Goal: Information Seeking & Learning: Find specific fact

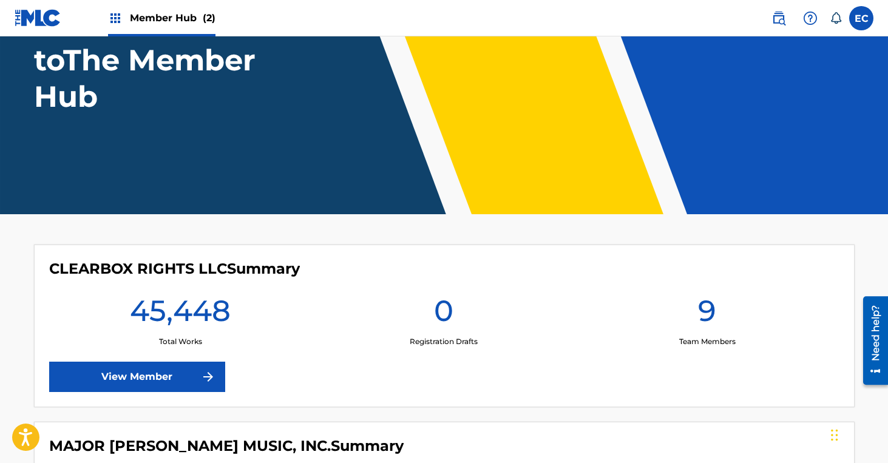
scroll to position [130, 0]
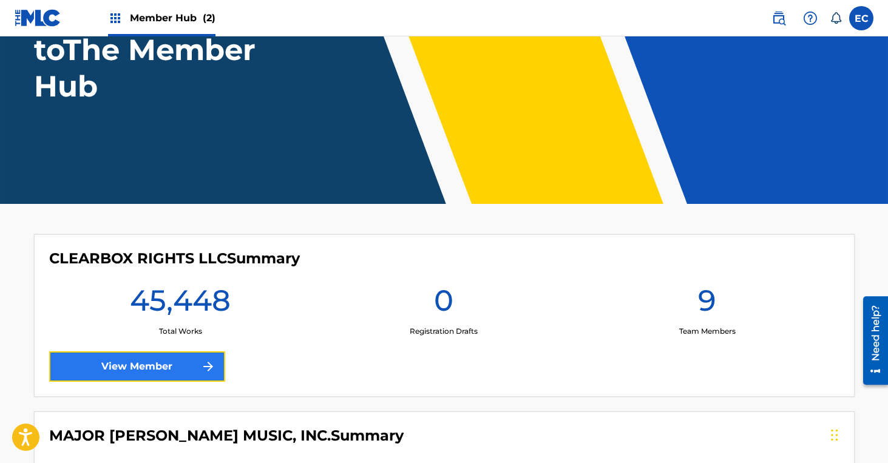
click at [191, 368] on link "View Member" at bounding box center [137, 366] width 176 height 30
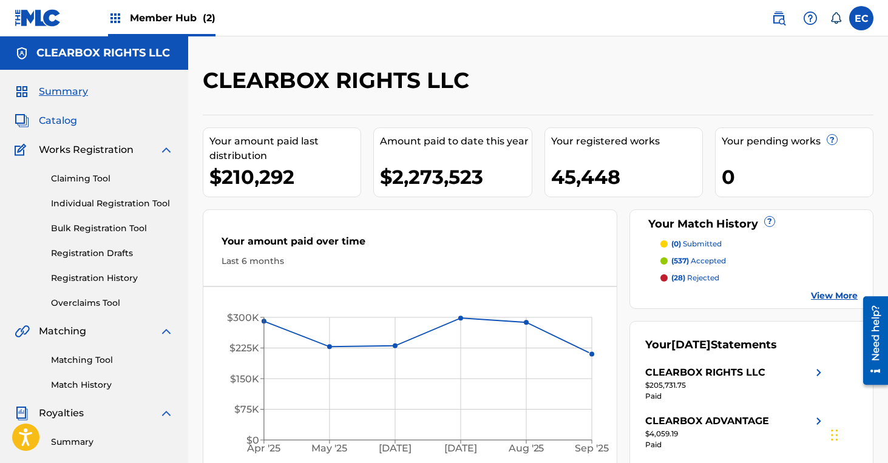
click at [46, 120] on span "Catalog" at bounding box center [58, 120] width 38 height 15
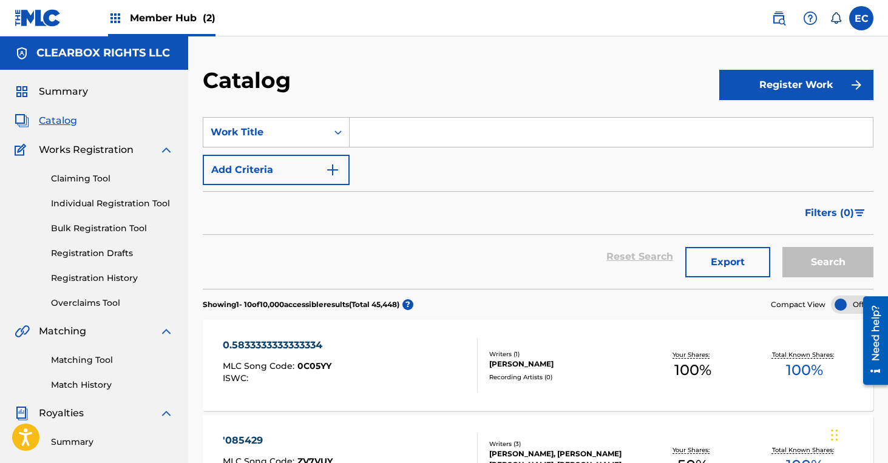
click at [391, 126] on input "Search Form" at bounding box center [611, 132] width 523 height 29
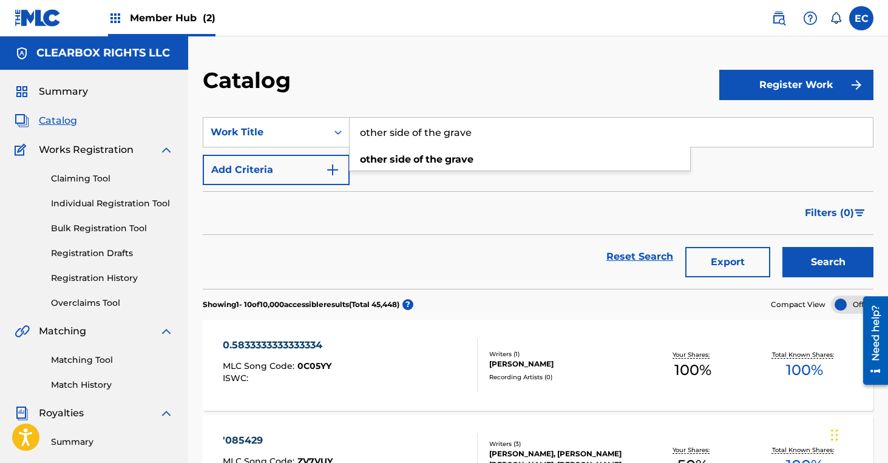
type input "other side of the grave"
click at [782, 247] on button "Search" at bounding box center [827, 262] width 91 height 30
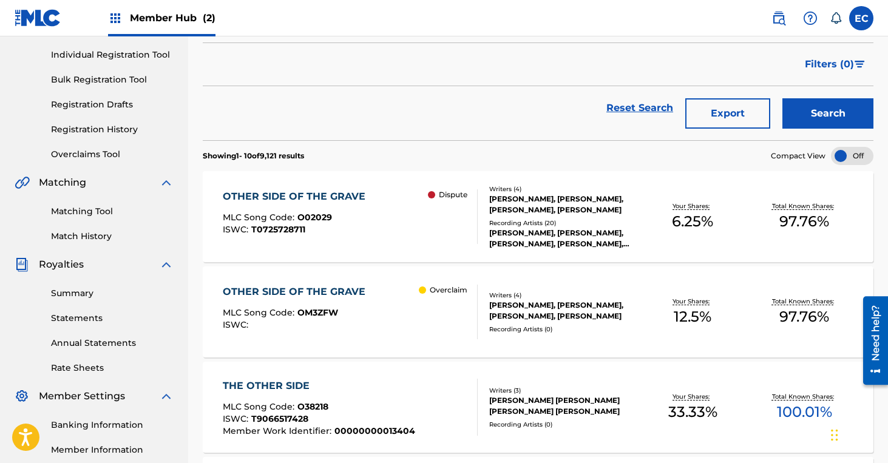
scroll to position [150, 0]
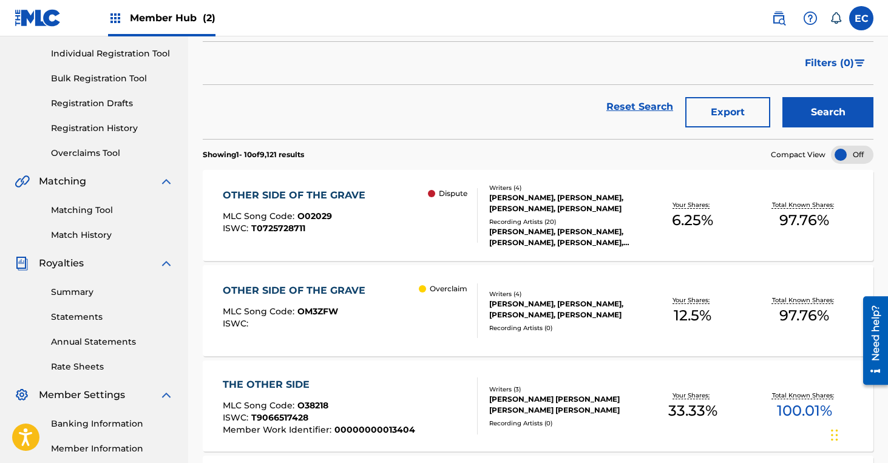
click at [302, 293] on div "OTHER SIDE OF THE GRAVE" at bounding box center [297, 290] width 149 height 15
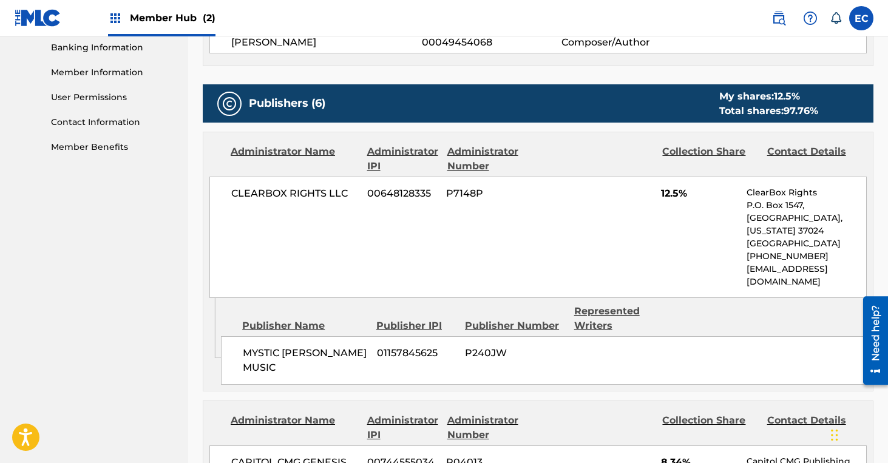
scroll to position [509, 0]
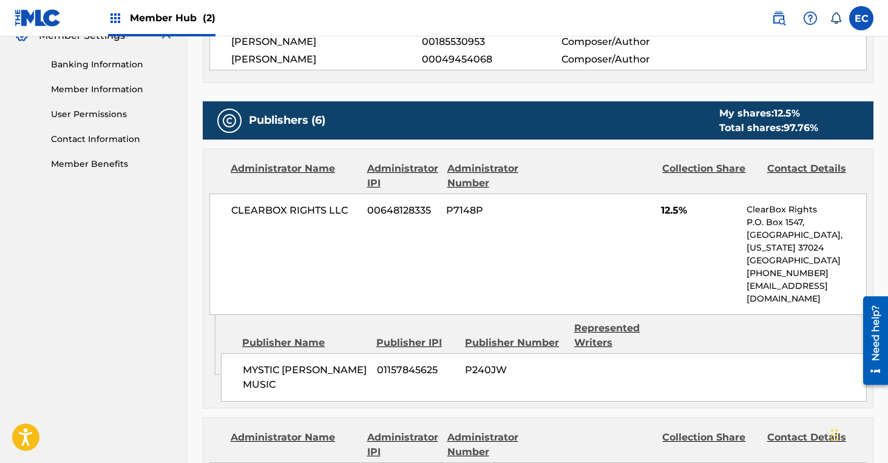
click at [807, 337] on div "Publisher Name Publisher IPI Publisher Number Represented Writers" at bounding box center [544, 335] width 646 height 29
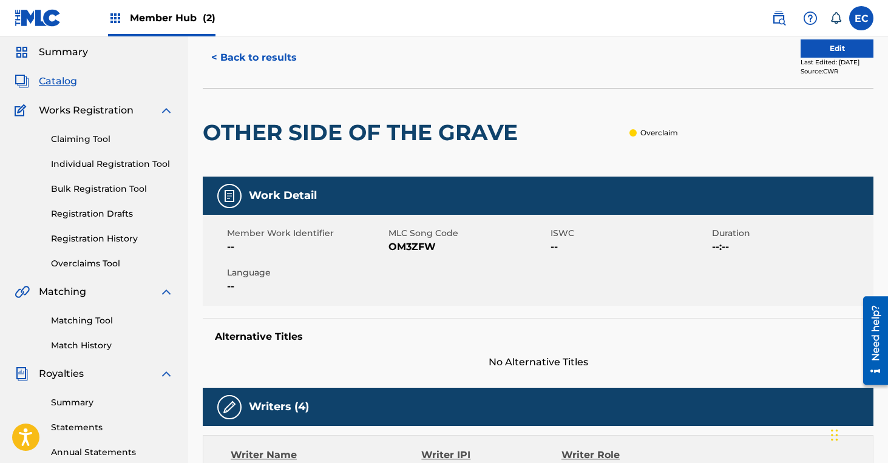
scroll to position [42, 0]
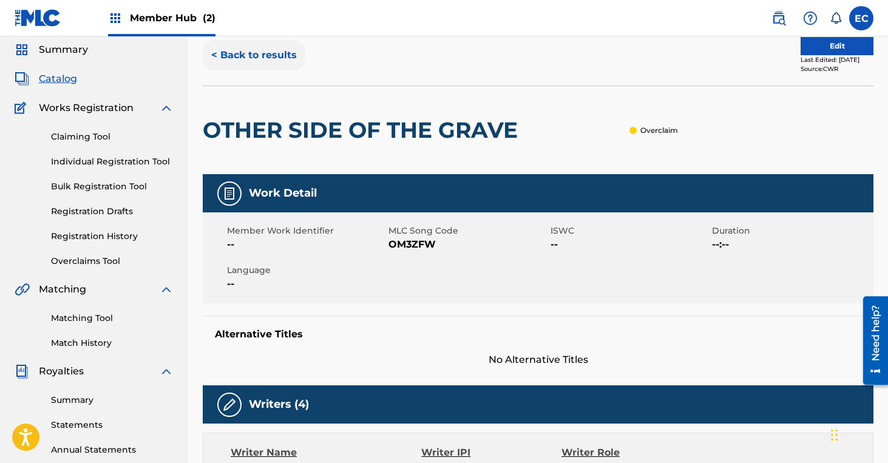
click at [255, 58] on button "< Back to results" at bounding box center [254, 55] width 103 height 30
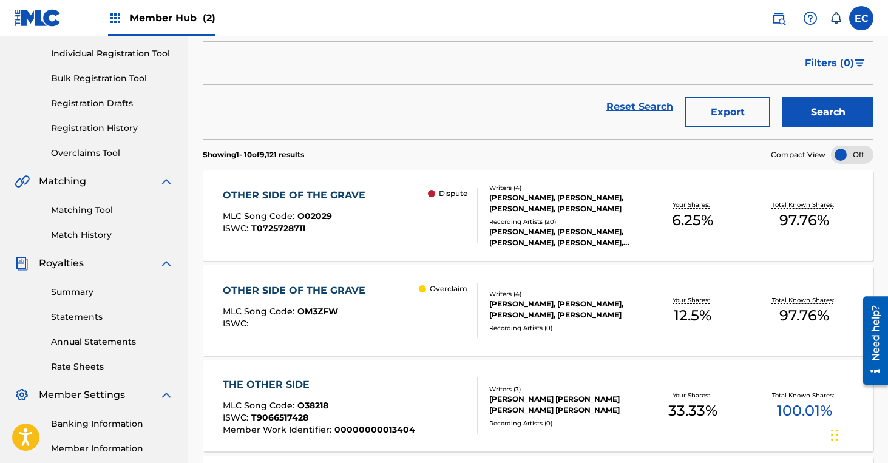
click at [293, 291] on div "OTHER SIDE OF THE GRAVE" at bounding box center [297, 290] width 149 height 15
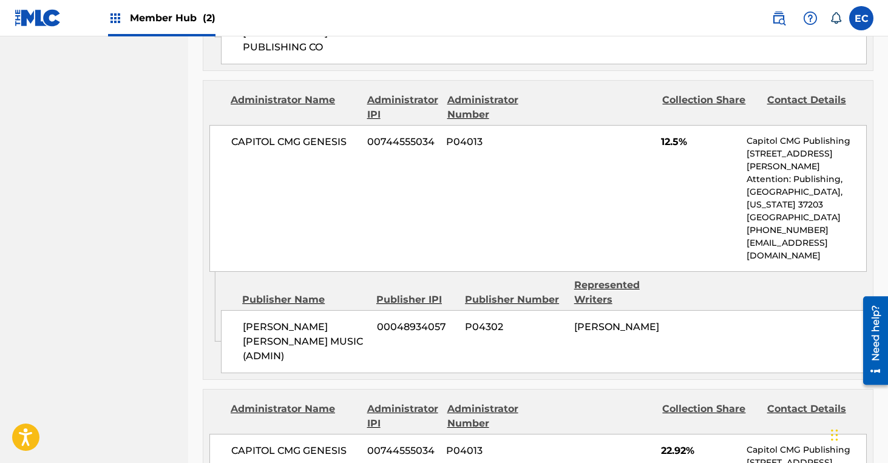
scroll to position [1339, 0]
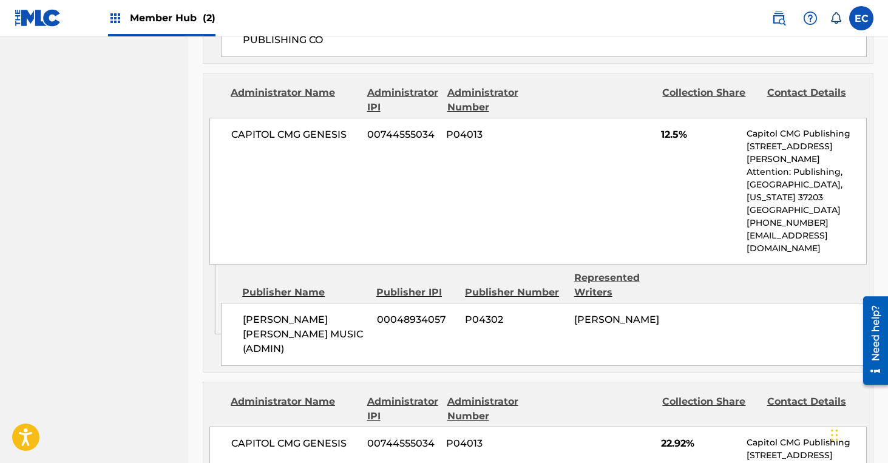
click at [479, 313] on span "P04302" at bounding box center [515, 320] width 100 height 15
copy span "P04302"
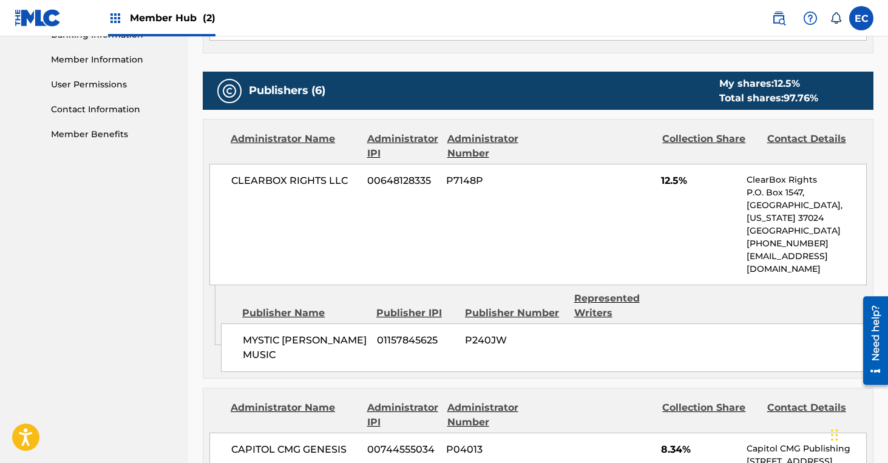
scroll to position [545, 0]
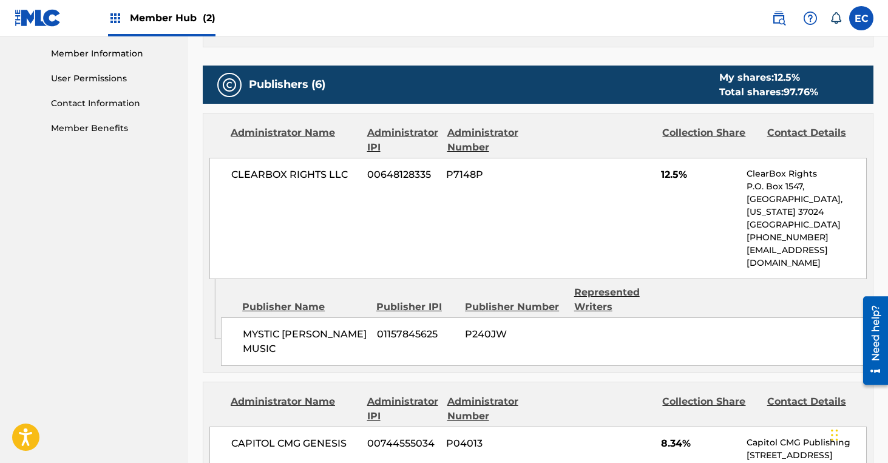
click at [489, 336] on span "P240JW" at bounding box center [515, 334] width 100 height 15
copy span "P240JW"
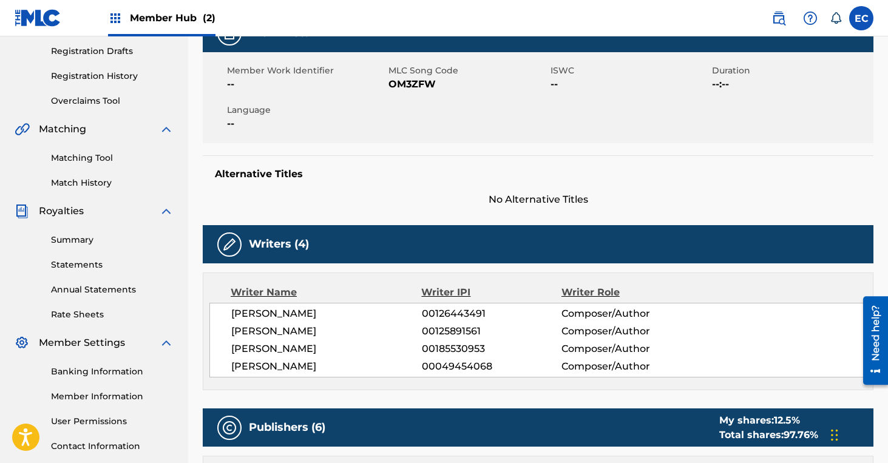
scroll to position [0, 0]
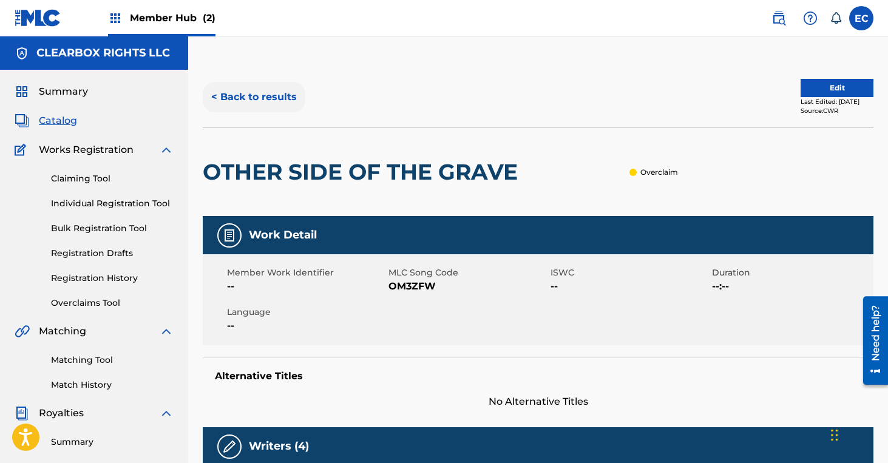
click at [258, 96] on button "< Back to results" at bounding box center [254, 97] width 103 height 30
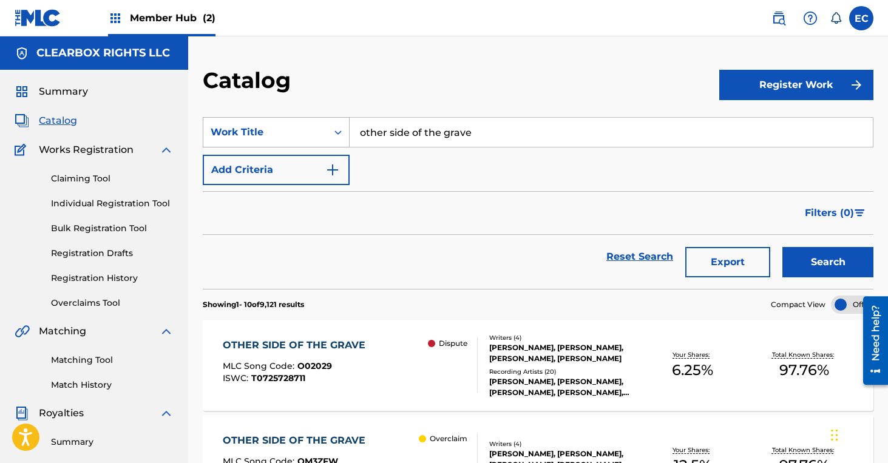
click at [293, 135] on div "Work Title" at bounding box center [265, 132] width 109 height 15
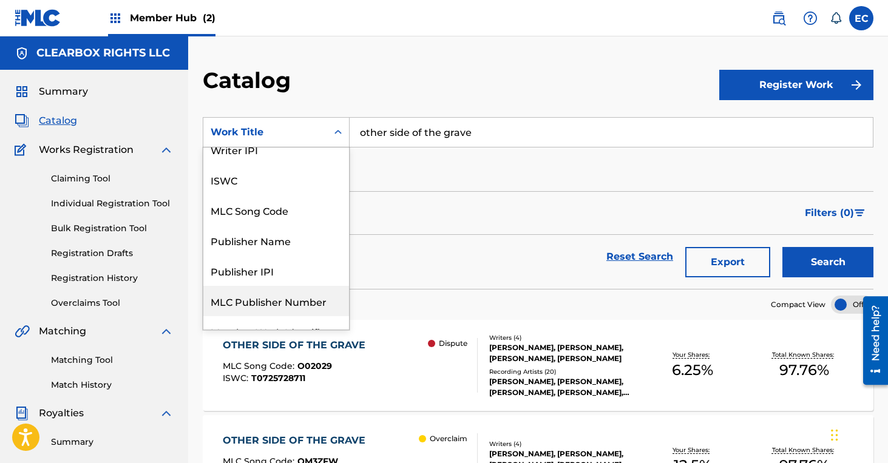
scroll to position [42, 0]
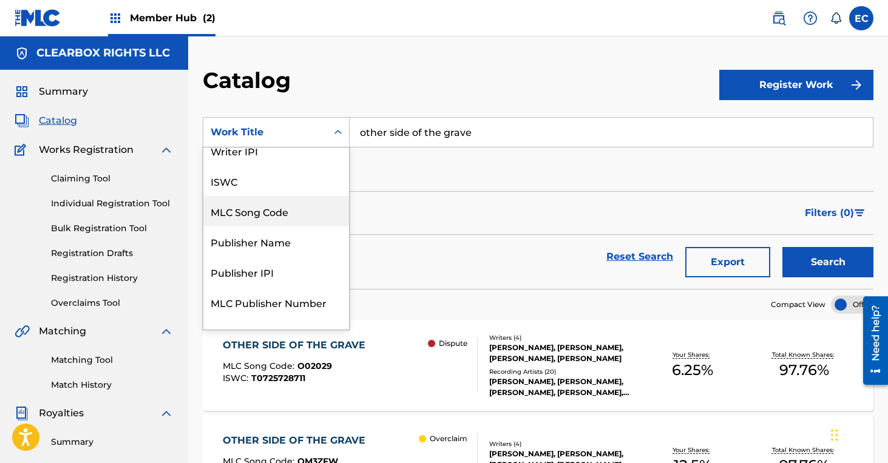
click at [272, 215] on div "MLC Song Code" at bounding box center [276, 211] width 146 height 30
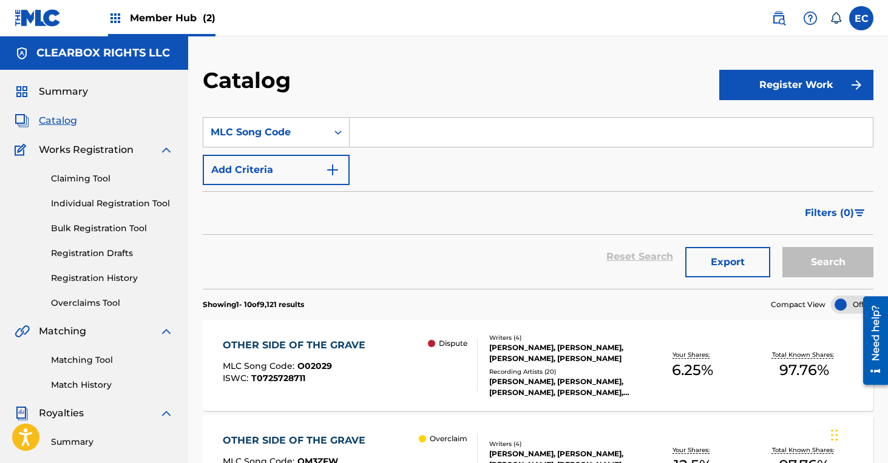
click at [405, 132] on input "Search Form" at bounding box center [611, 132] width 523 height 29
paste input "GB25GW"
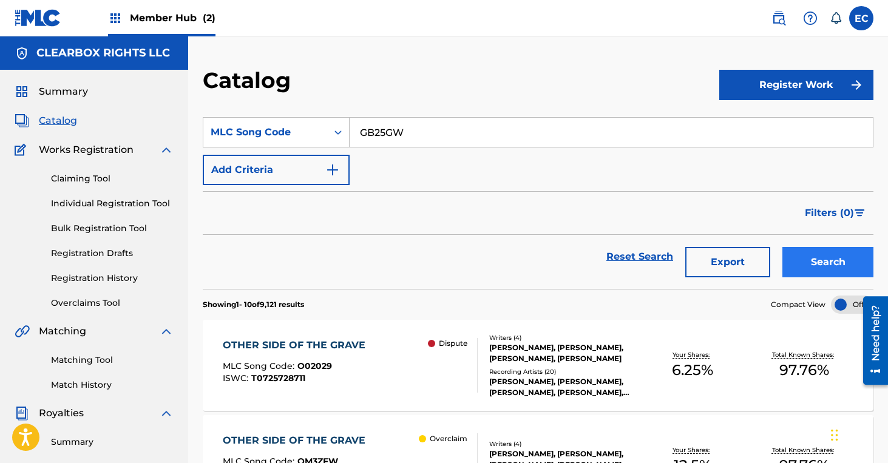
type input "GB25GW"
click at [816, 267] on button "Search" at bounding box center [827, 262] width 91 height 30
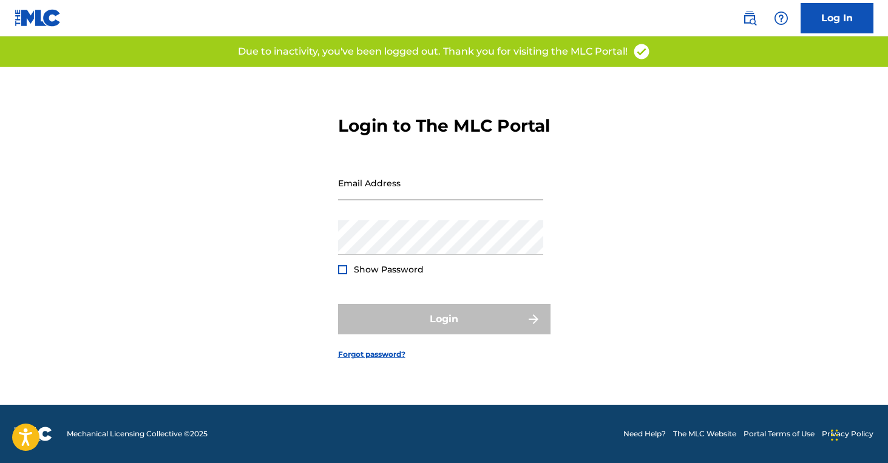
click at [415, 200] on input "Email Address" at bounding box center [440, 183] width 205 height 35
type input "[EMAIL_ADDRESS][DOMAIN_NAME]"
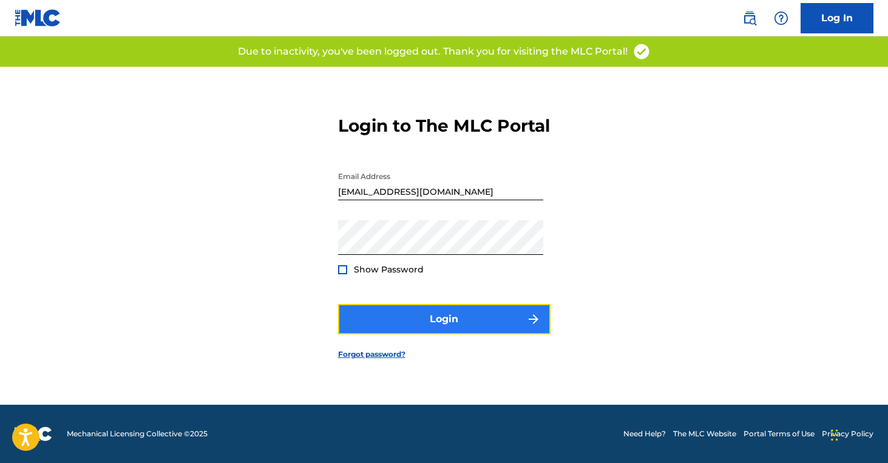
click at [408, 328] on button "Login" at bounding box center [444, 319] width 212 height 30
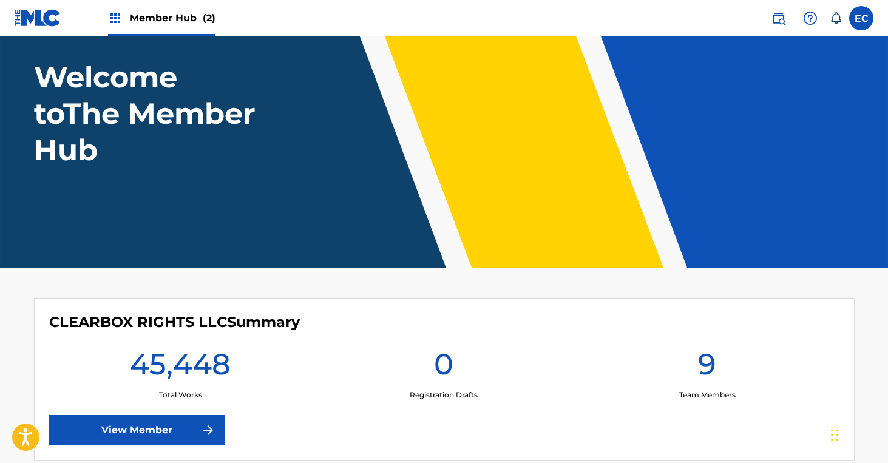
scroll to position [120, 0]
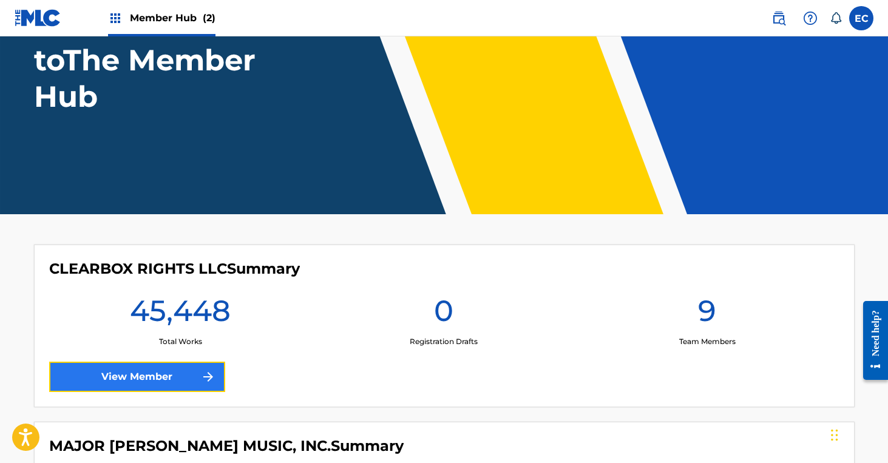
click at [177, 371] on link "View Member" at bounding box center [137, 377] width 176 height 30
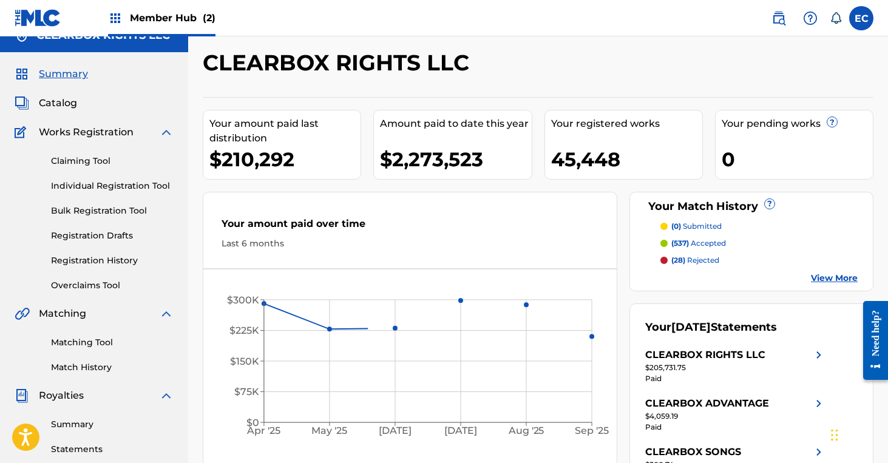
scroll to position [20, 0]
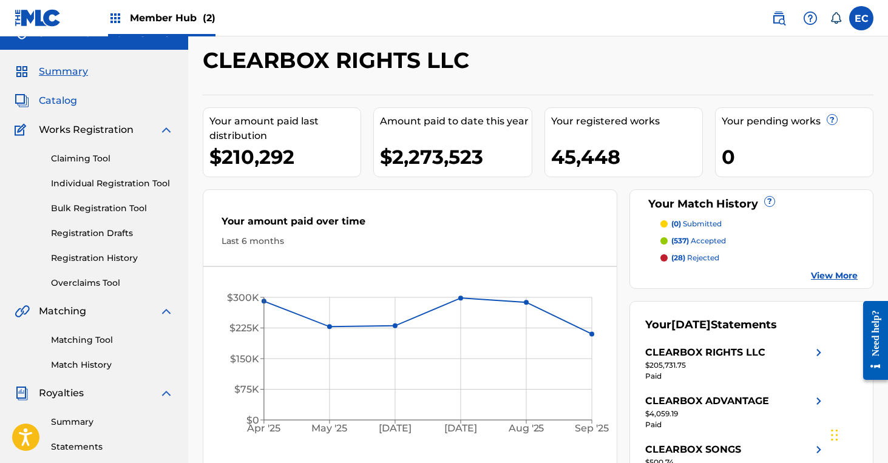
click at [60, 101] on span "Catalog" at bounding box center [58, 100] width 38 height 15
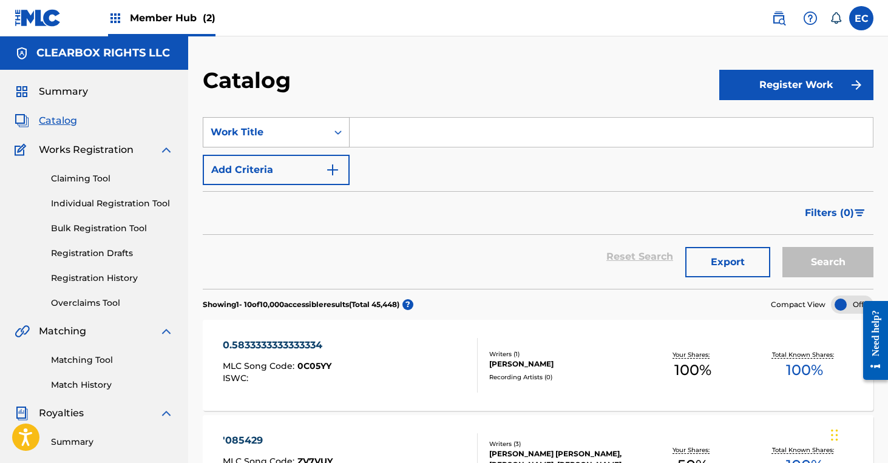
click at [272, 126] on div "Work Title" at bounding box center [265, 132] width 109 height 15
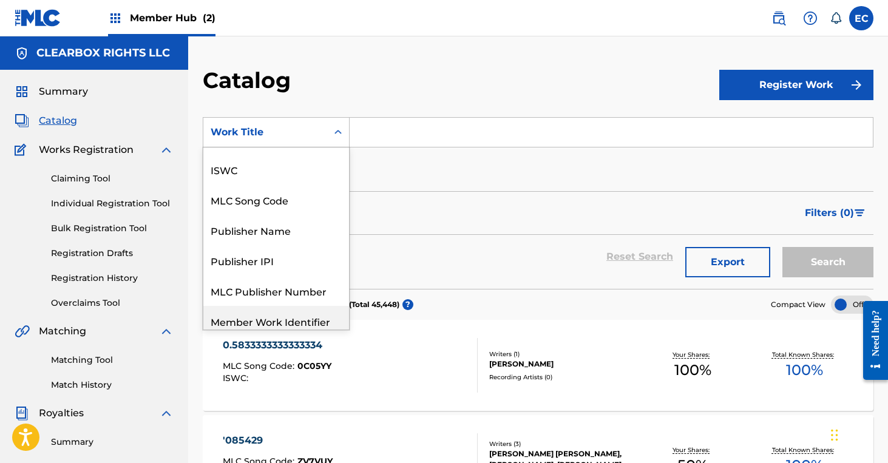
scroll to position [48, 0]
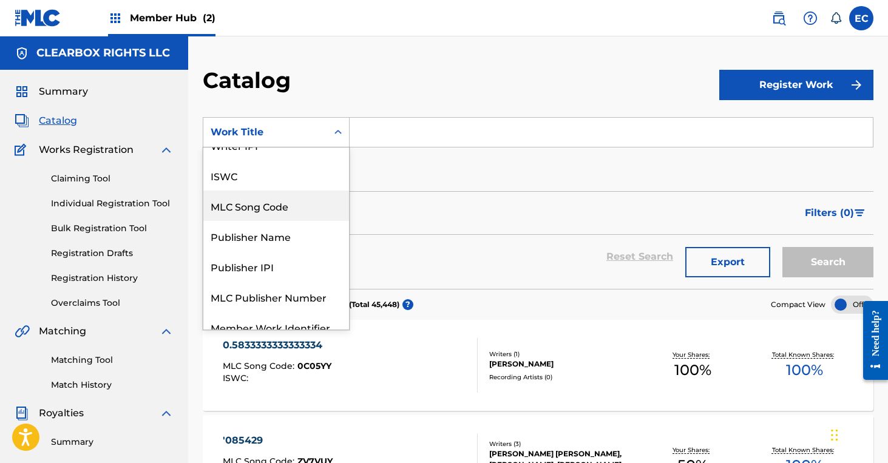
click at [276, 208] on div "MLC Song Code" at bounding box center [276, 206] width 146 height 30
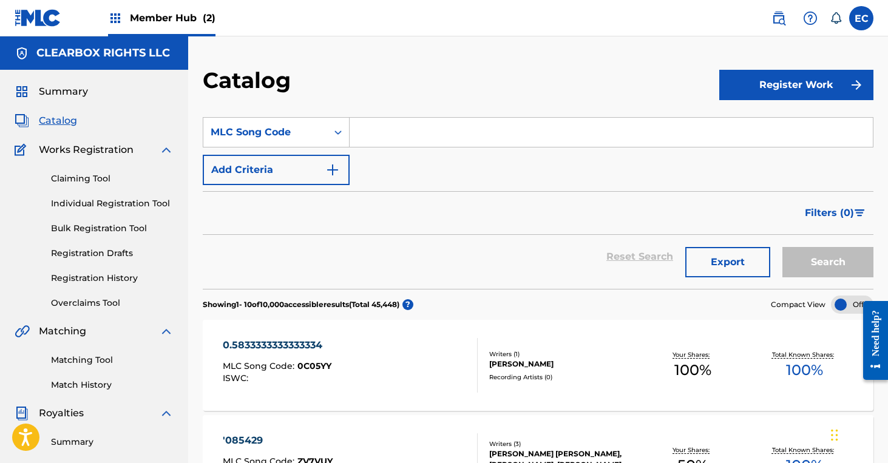
click at [397, 140] on input "Search Form" at bounding box center [611, 132] width 523 height 29
paste input "GB25GW"
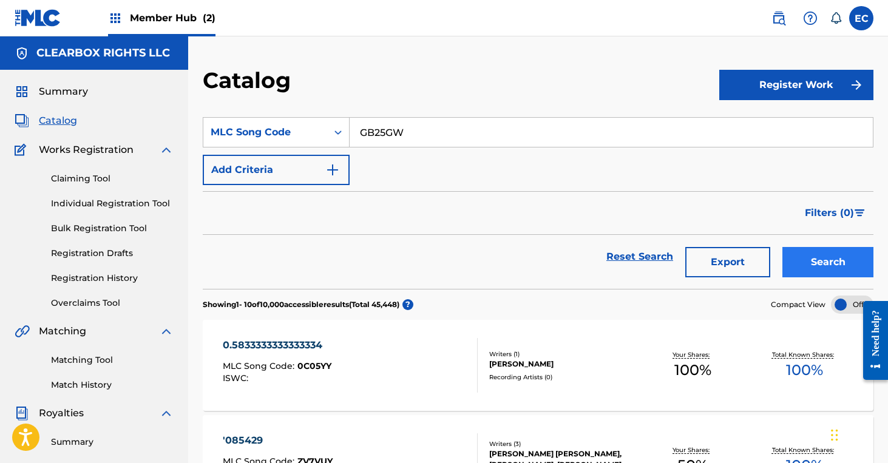
type input "GB25GW"
click at [822, 262] on button "Search" at bounding box center [827, 262] width 91 height 30
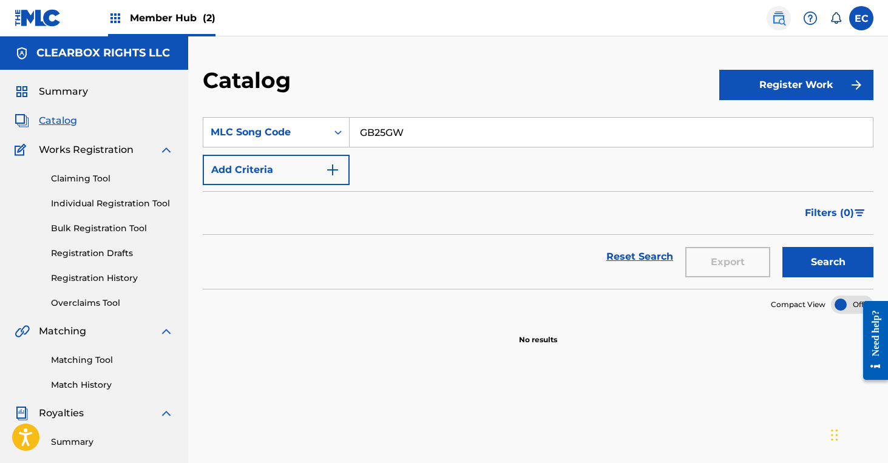
click at [780, 18] on img at bounding box center [778, 18] width 15 height 15
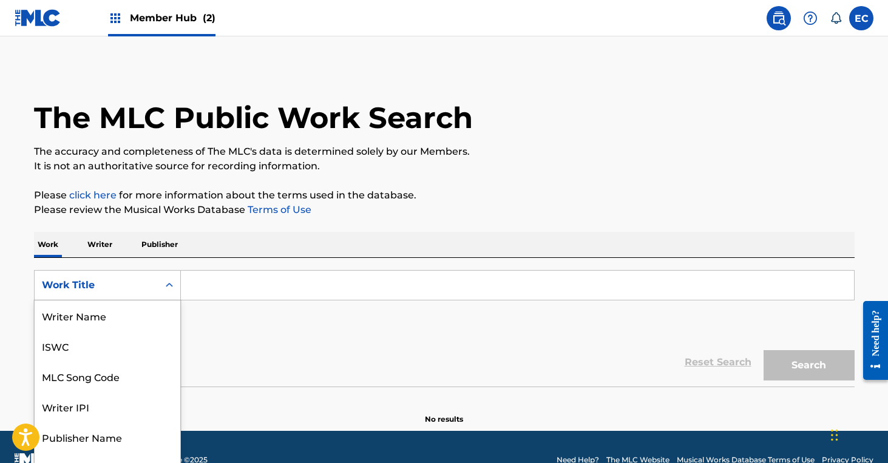
click at [112, 281] on div "Work Title" at bounding box center [97, 285] width 124 height 23
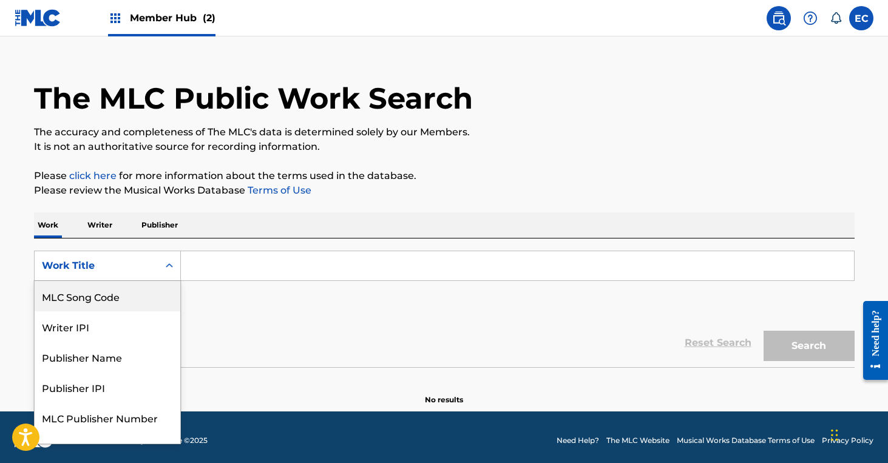
scroll to position [20, 0]
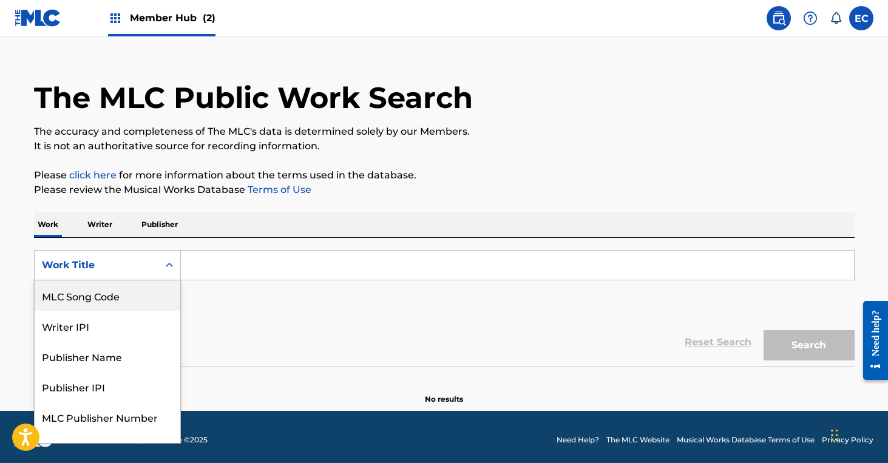
click at [112, 294] on div "MLC Song Code" at bounding box center [108, 295] width 146 height 30
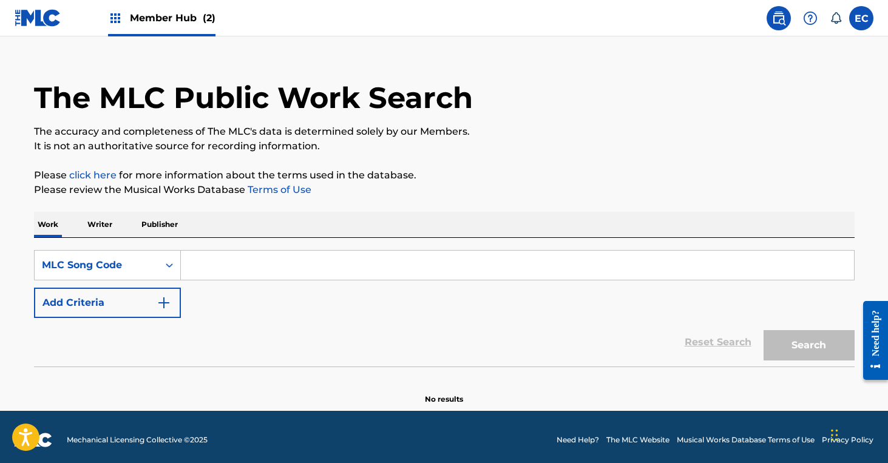
click at [227, 259] on input "Search Form" at bounding box center [517, 265] width 673 height 29
paste input "GB25GW"
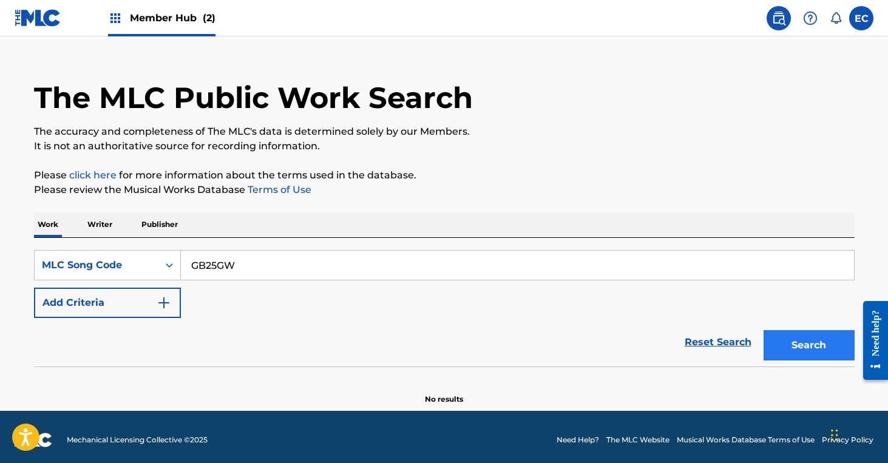
type input "GB25GW"
click at [802, 348] on button "Search" at bounding box center [808, 345] width 91 height 30
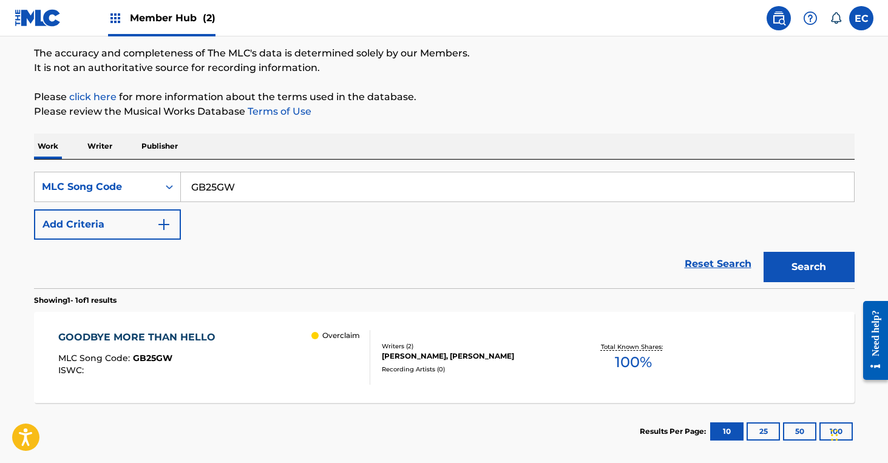
scroll to position [160, 0]
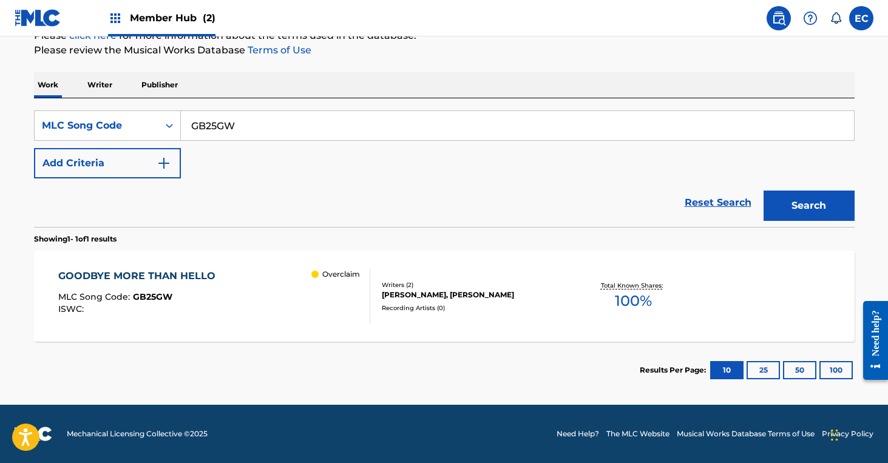
click at [167, 280] on div "GOODBYE MORE THAN HELLO" at bounding box center [139, 276] width 163 height 15
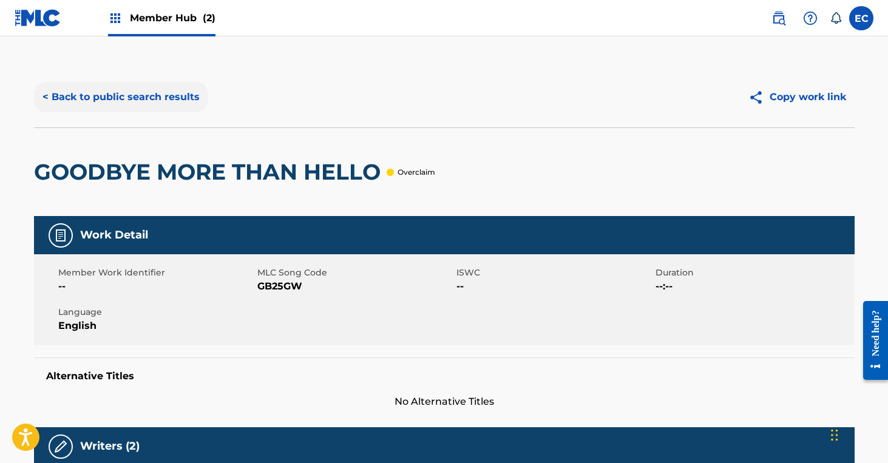
click at [117, 93] on button "< Back to public search results" at bounding box center [121, 97] width 174 height 30
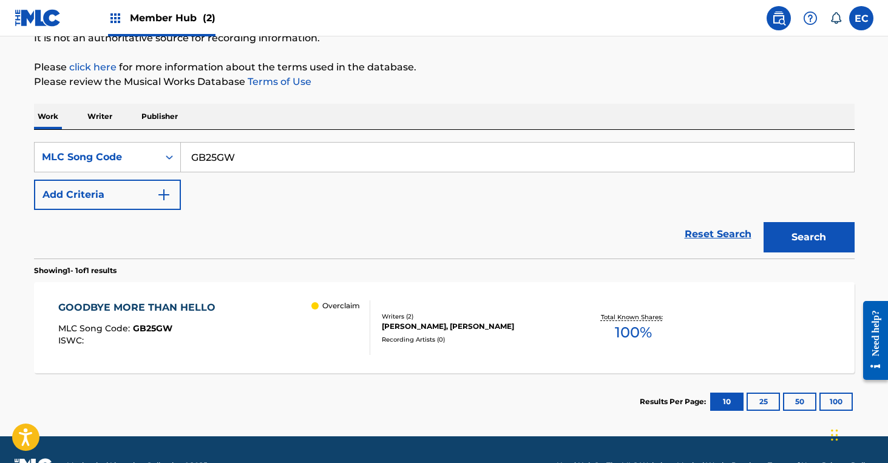
click at [166, 13] on span "Member Hub (2)" at bounding box center [173, 18] width 86 height 14
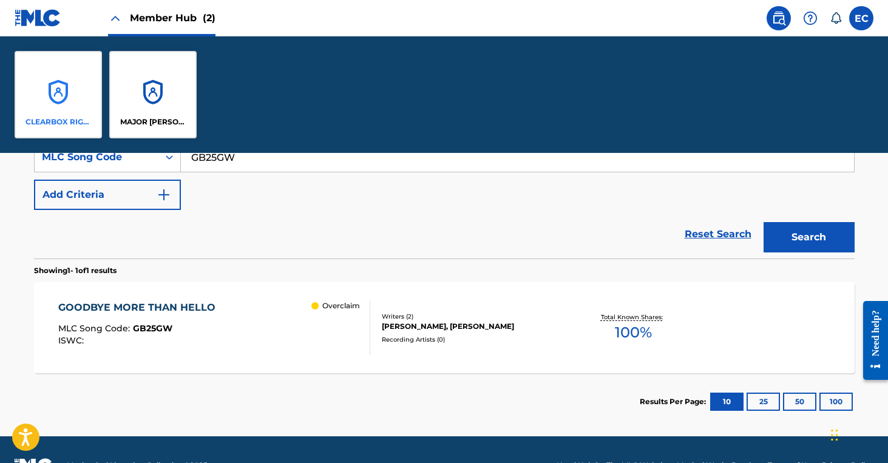
click at [73, 105] on div "CLEARBOX RIGHTS LLC" at bounding box center [58, 94] width 87 height 87
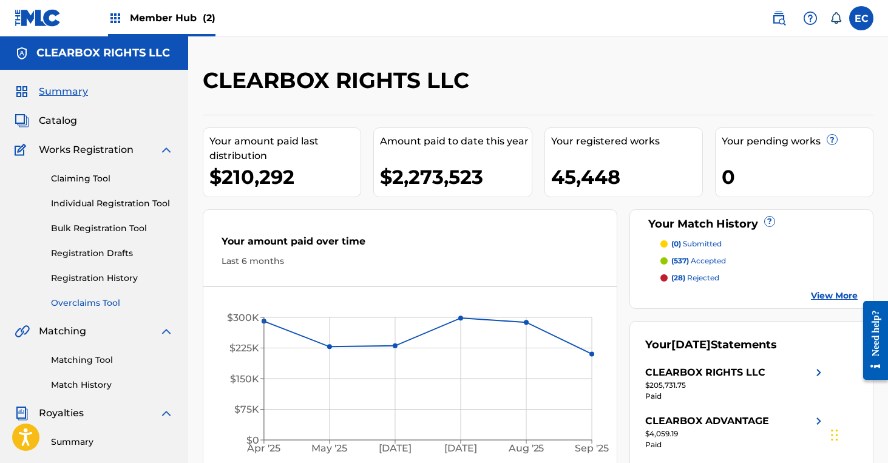
click at [95, 302] on link "Overclaims Tool" at bounding box center [112, 303] width 123 height 13
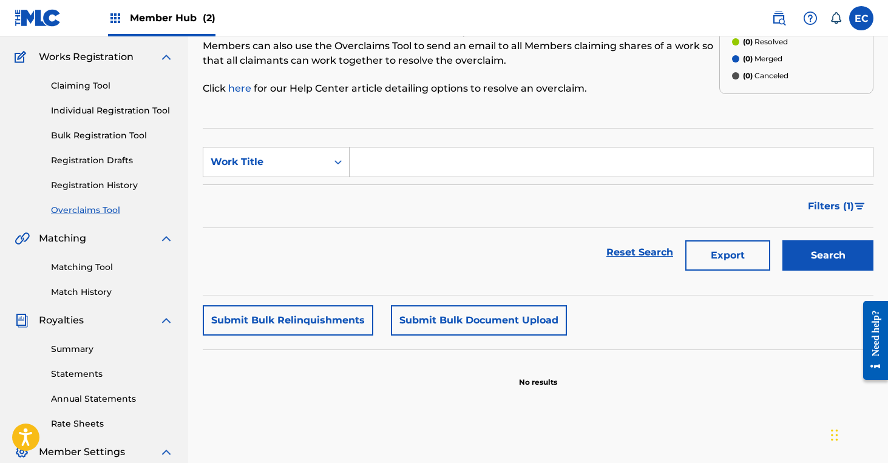
scroll to position [95, 0]
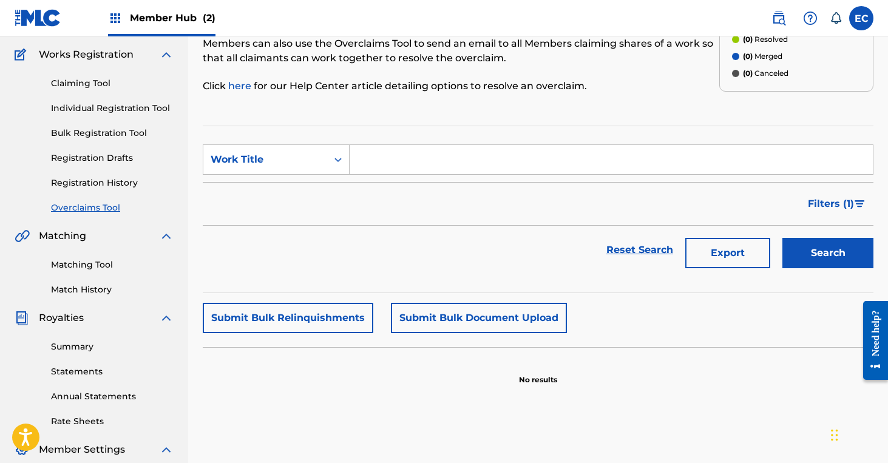
click at [385, 165] on input "Search Form" at bounding box center [611, 159] width 523 height 29
type input "goodbye more than"
click at [782, 238] on button "Search" at bounding box center [827, 253] width 91 height 30
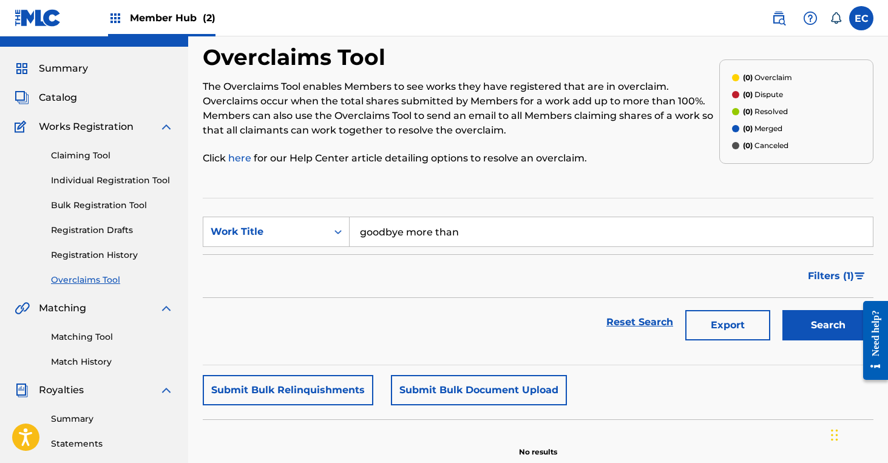
scroll to position [0, 0]
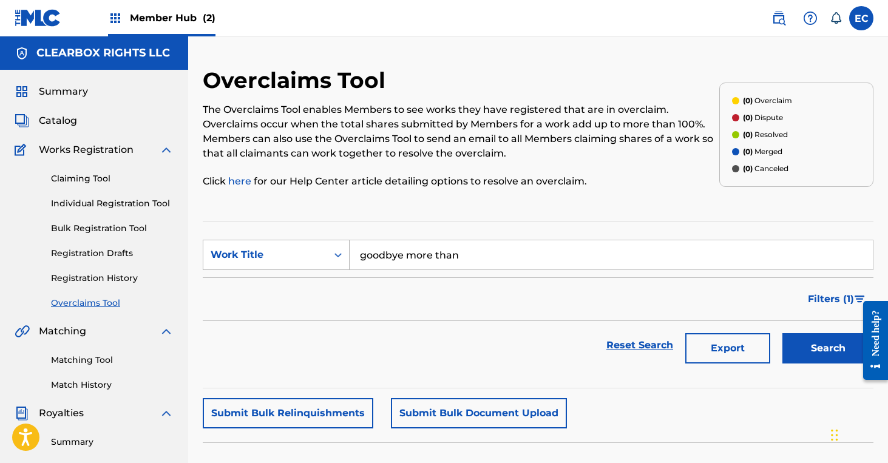
drag, startPoint x: 514, startPoint y: 262, endPoint x: 318, endPoint y: 251, distance: 196.4
click at [318, 251] on div "SearchWithCriteriac55ca582-14e9-4ac4-b791-840927356b0e Work Title goodbye more …" at bounding box center [538, 255] width 671 height 30
click at [331, 306] on div "Filters ( 1 )" at bounding box center [538, 299] width 671 height 44
click at [649, 390] on div "Overclaims Tool The Overclaims Tool enables Members to see works they have regi…" at bounding box center [538, 381] width 671 height 628
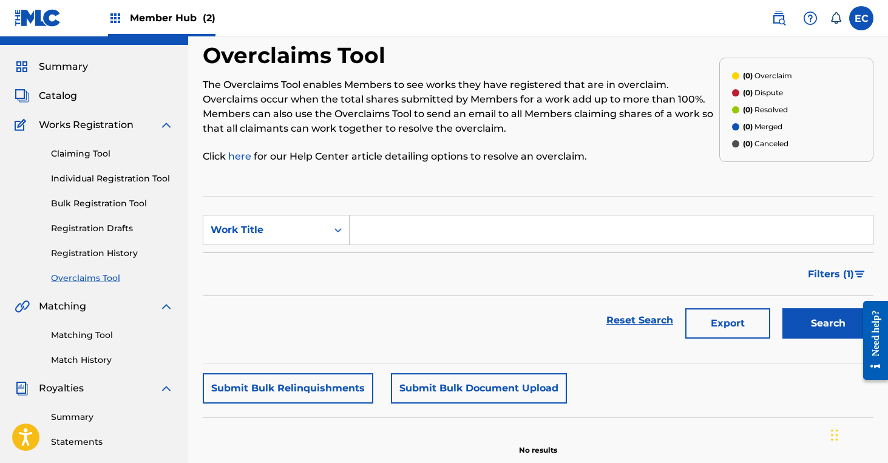
scroll to position [22, 0]
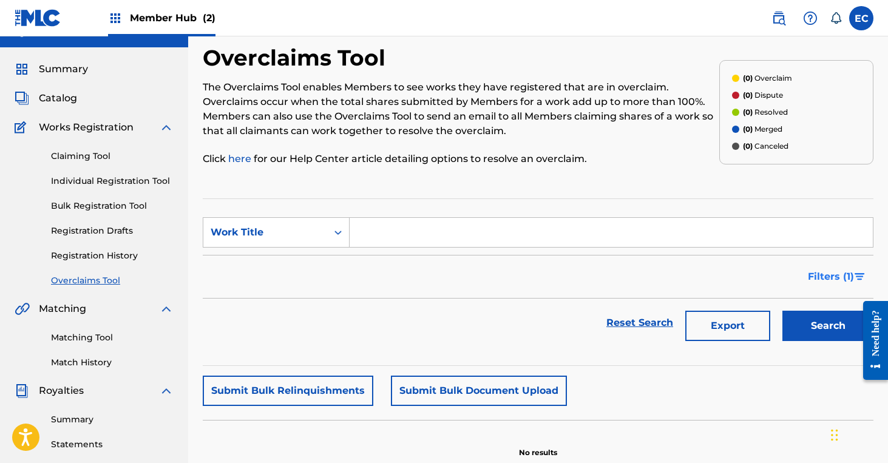
click at [833, 278] on span "Filters ( 1 )" at bounding box center [831, 276] width 46 height 15
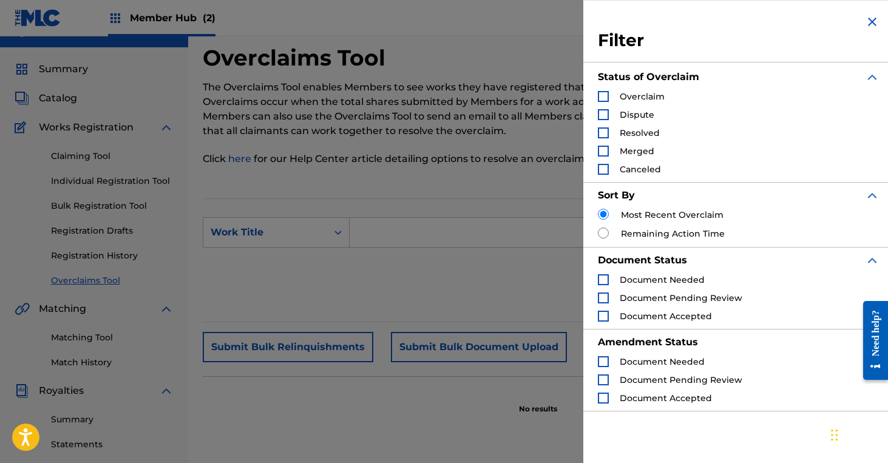
scroll to position [79, 0]
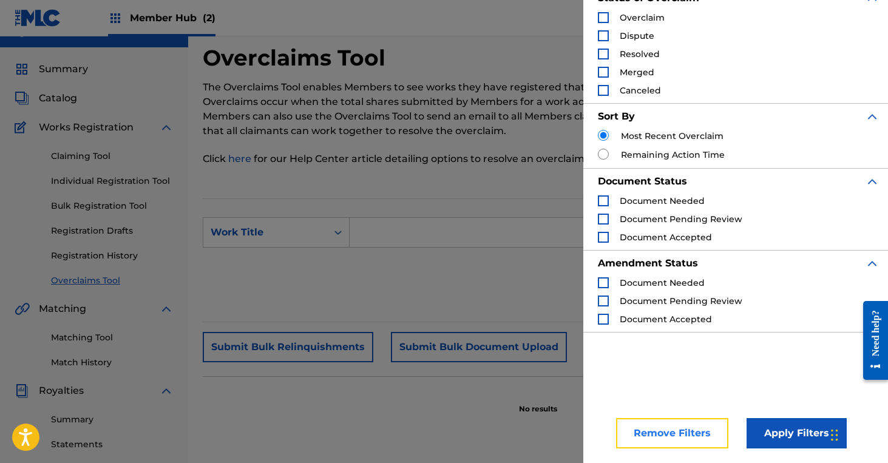
click at [691, 436] on button "Remove Filters" at bounding box center [672, 433] width 112 height 30
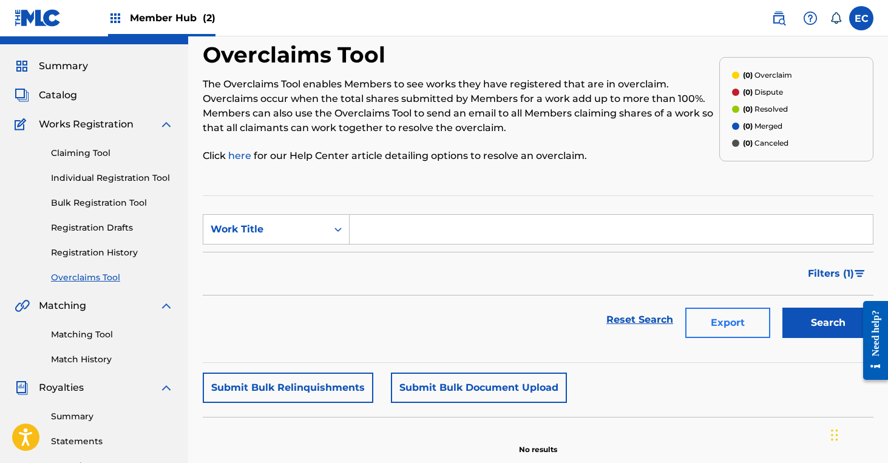
scroll to position [25, 0]
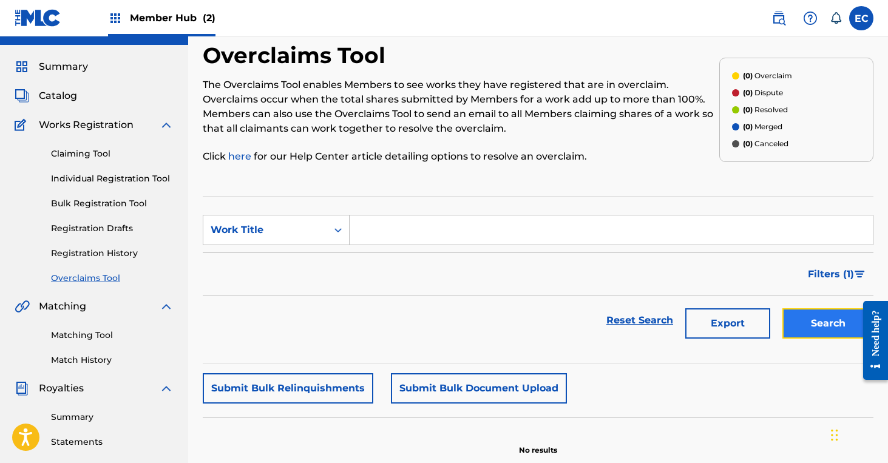
click at [808, 322] on button "Search" at bounding box center [827, 323] width 91 height 30
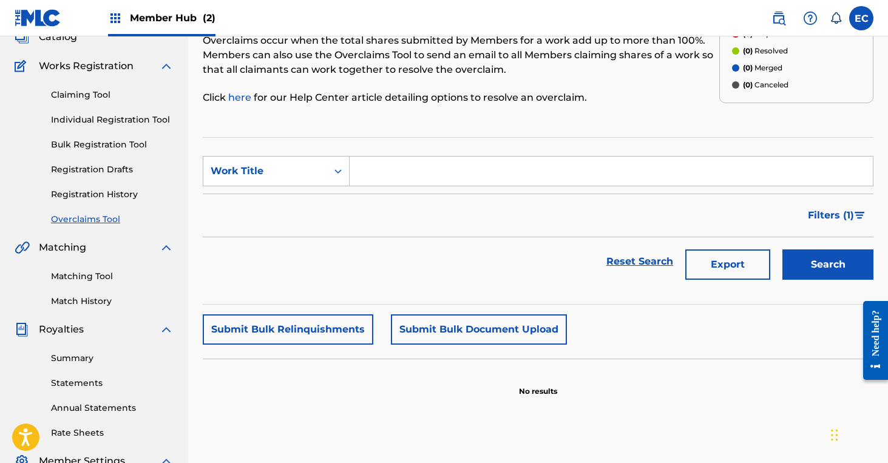
scroll to position [0, 0]
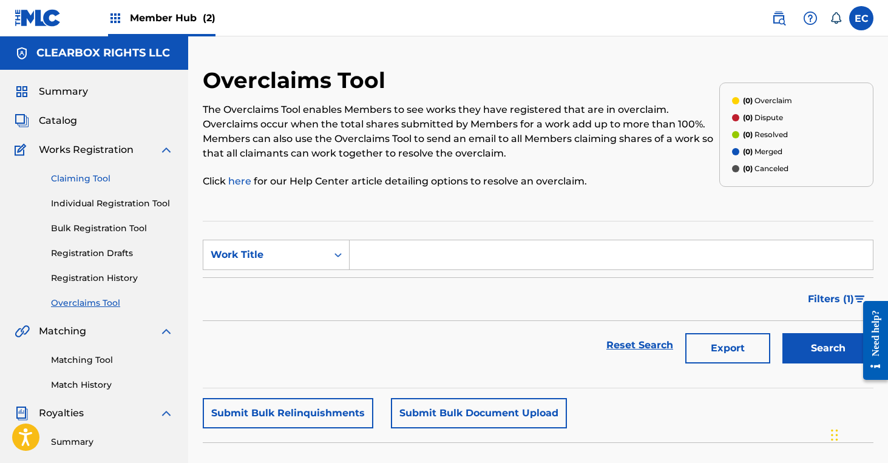
click at [83, 176] on link "Claiming Tool" at bounding box center [112, 178] width 123 height 13
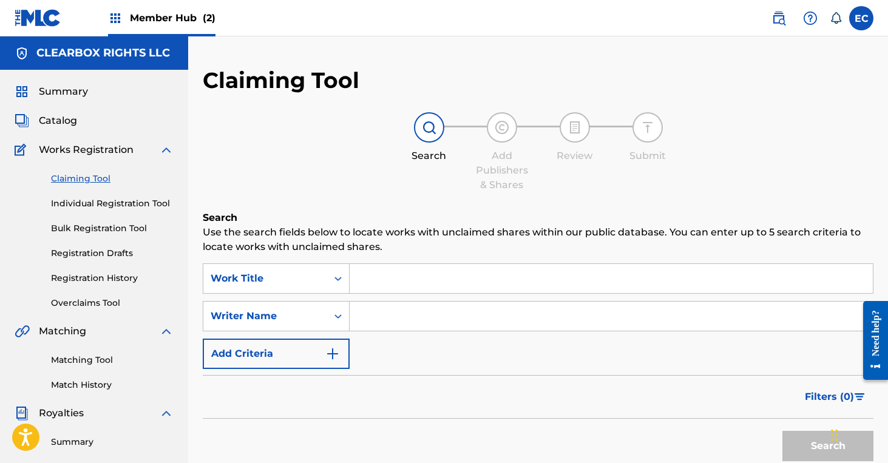
click at [397, 277] on input "Search Form" at bounding box center [611, 278] width 523 height 29
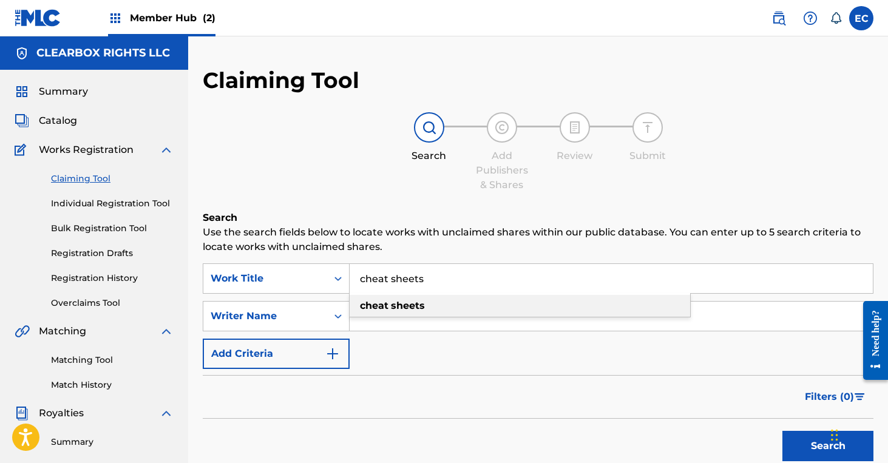
type input "cheat sheets"
click at [407, 308] on strong "sheets" at bounding box center [408, 306] width 34 height 12
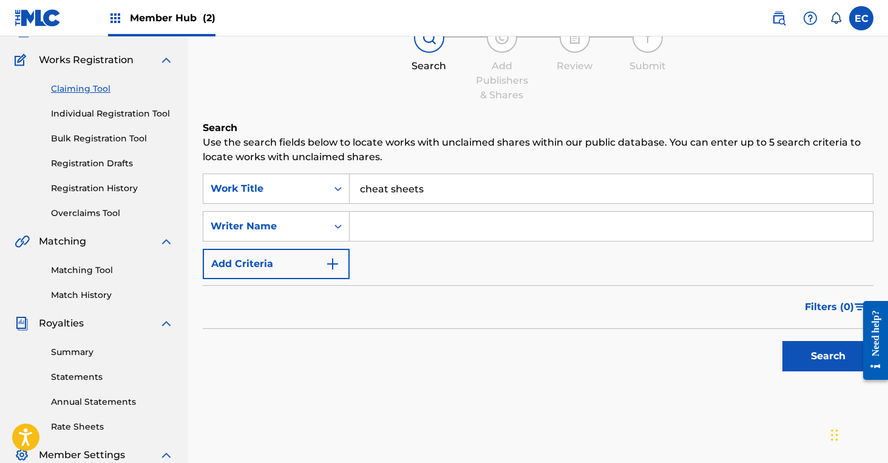
scroll to position [92, 0]
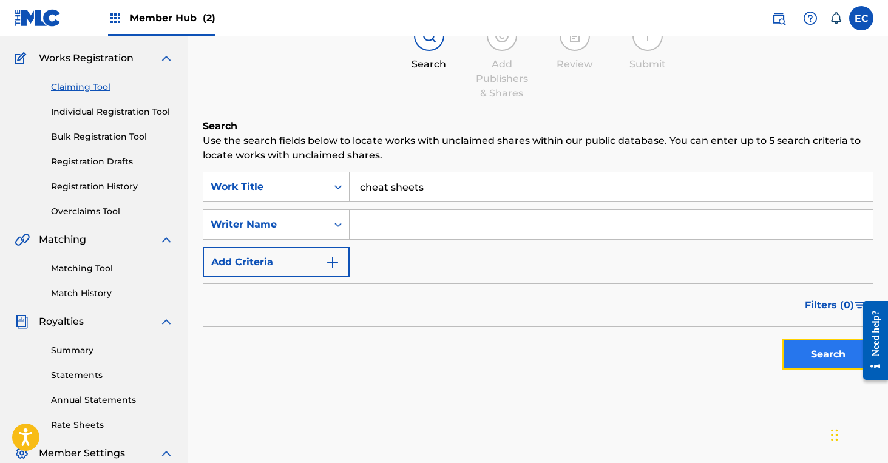
click at [799, 348] on button "Search" at bounding box center [827, 354] width 91 height 30
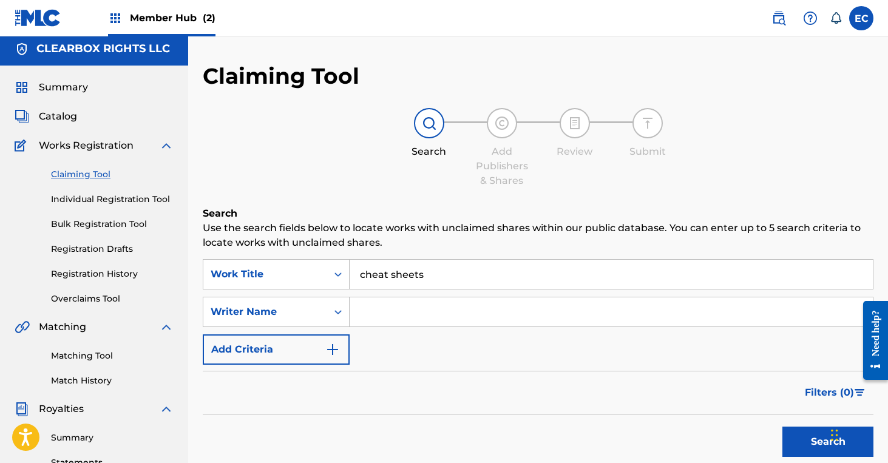
scroll to position [3, 0]
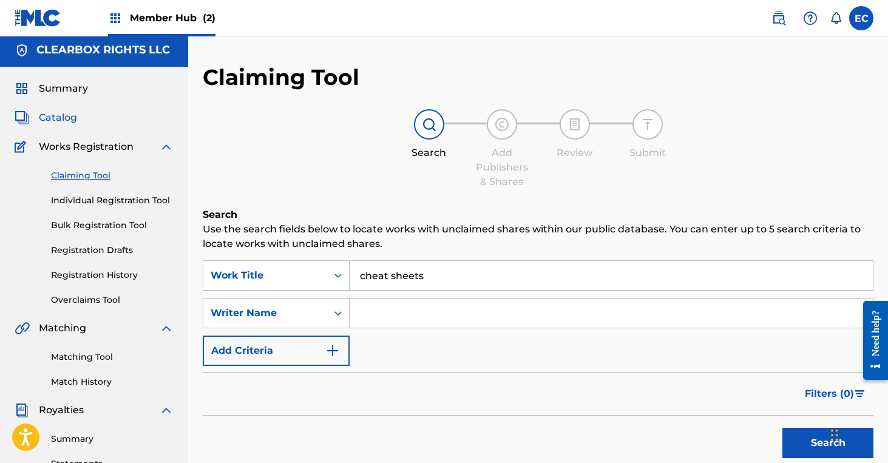
click at [65, 115] on span "Catalog" at bounding box center [58, 117] width 38 height 15
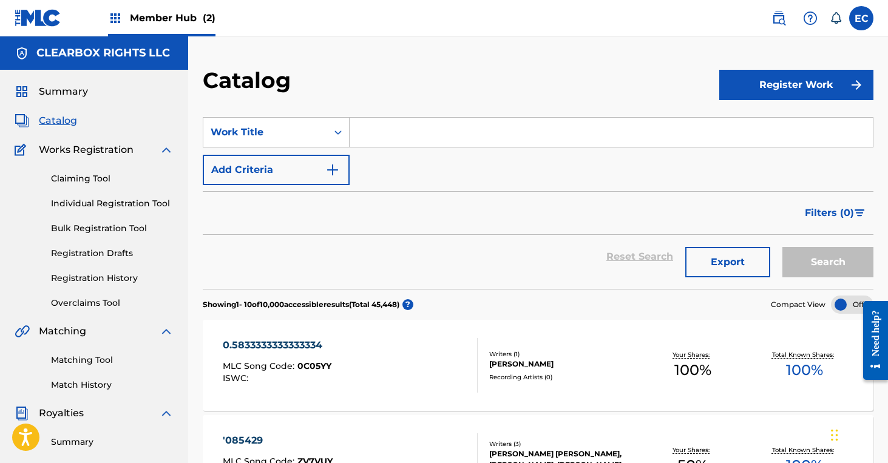
click at [453, 134] on input "Search Form" at bounding box center [611, 132] width 523 height 29
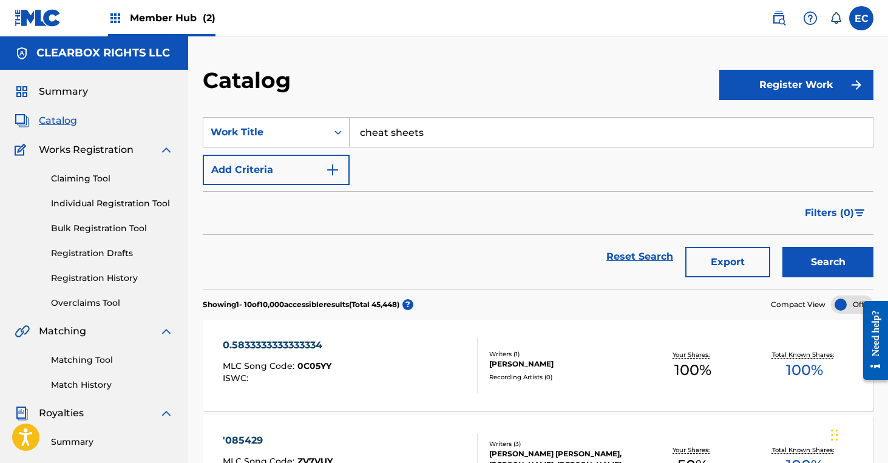
type input "cheat sheets"
click at [782, 247] on button "Search" at bounding box center [827, 262] width 91 height 30
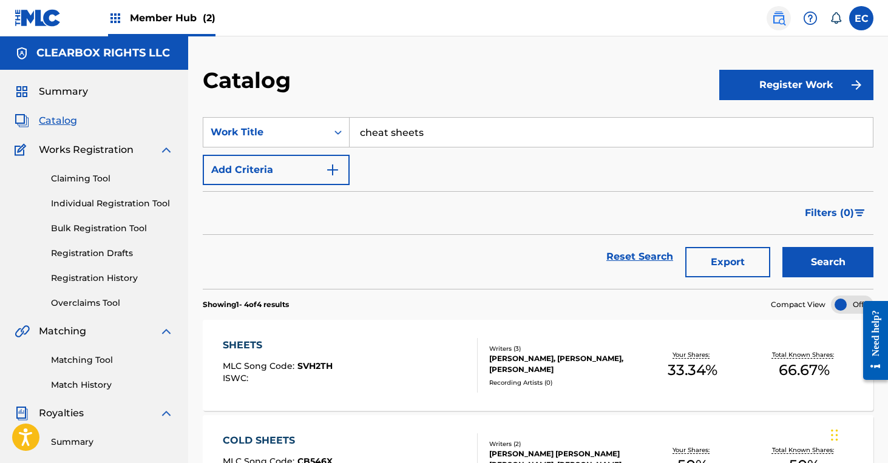
click at [781, 22] on img at bounding box center [778, 18] width 15 height 15
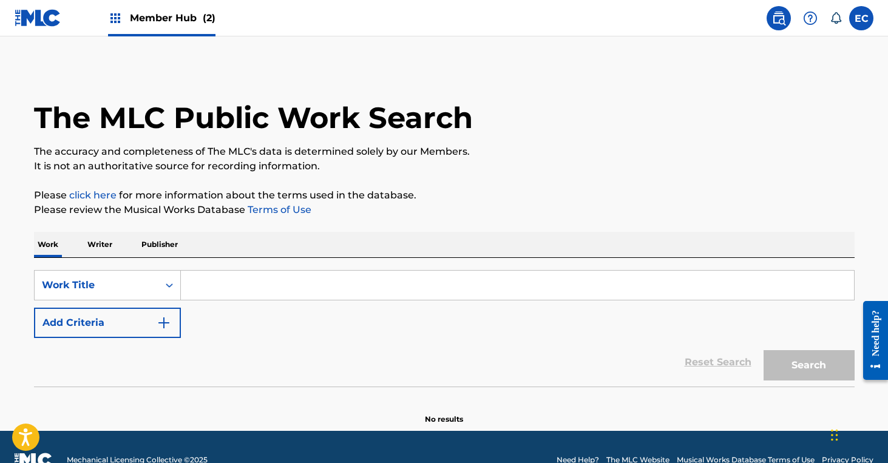
click at [276, 285] on input "Search Form" at bounding box center [517, 285] width 673 height 29
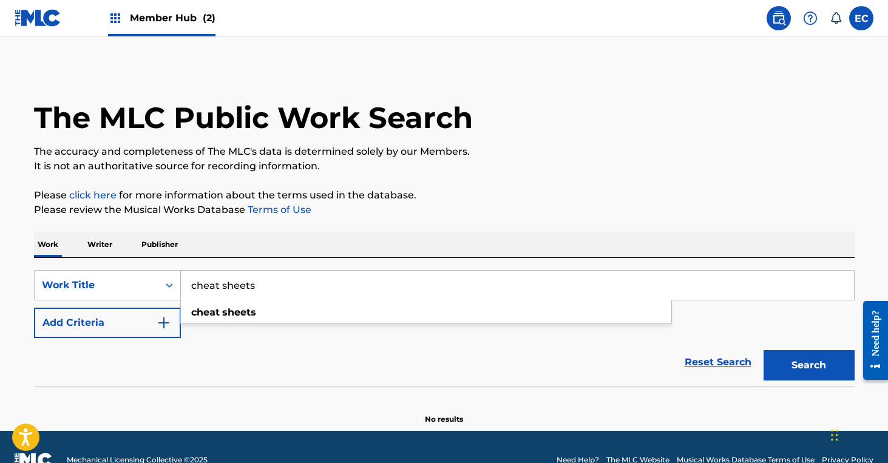
type input "cheat sheets"
click at [763, 350] on button "Search" at bounding box center [808, 365] width 91 height 30
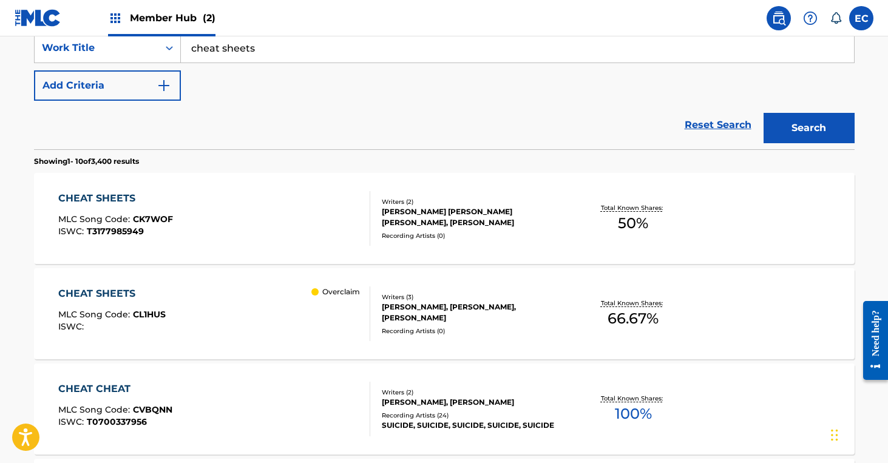
scroll to position [238, 0]
click at [107, 292] on div "CHEAT SHEETS" at bounding box center [111, 293] width 107 height 15
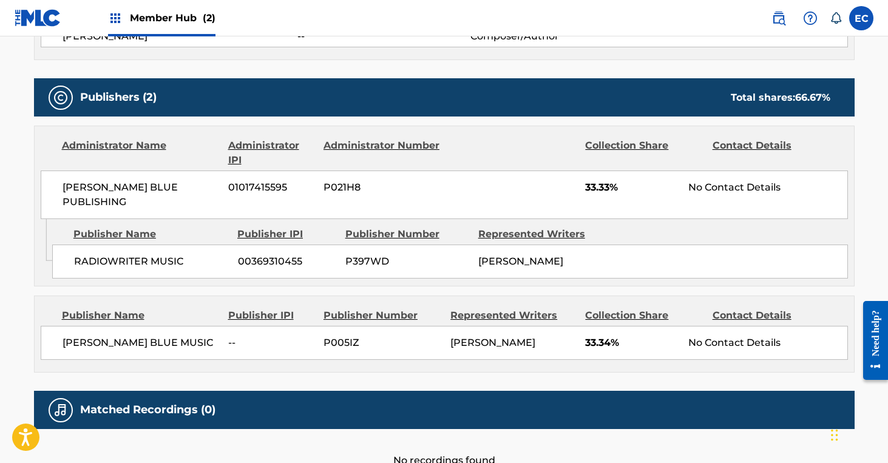
scroll to position [507, 0]
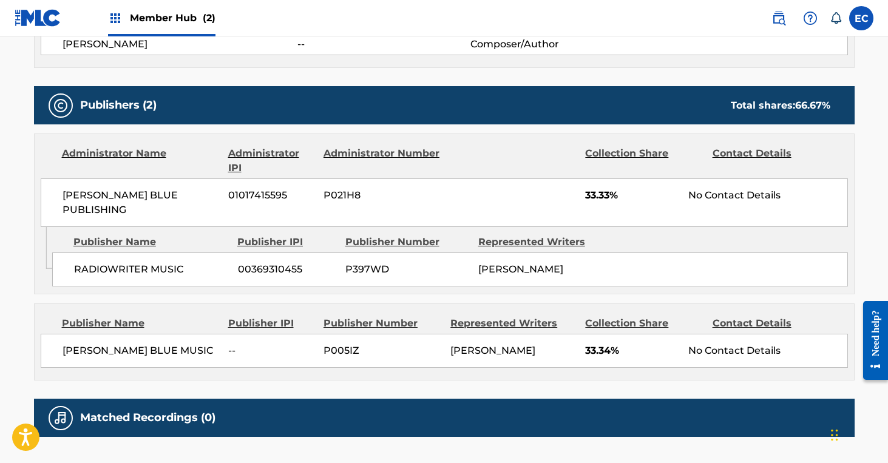
click at [882, 152] on main "< Back to public search results Copy work link CHEAT SHEETS Overclaim Work Deta…" at bounding box center [444, 12] width 888 height 964
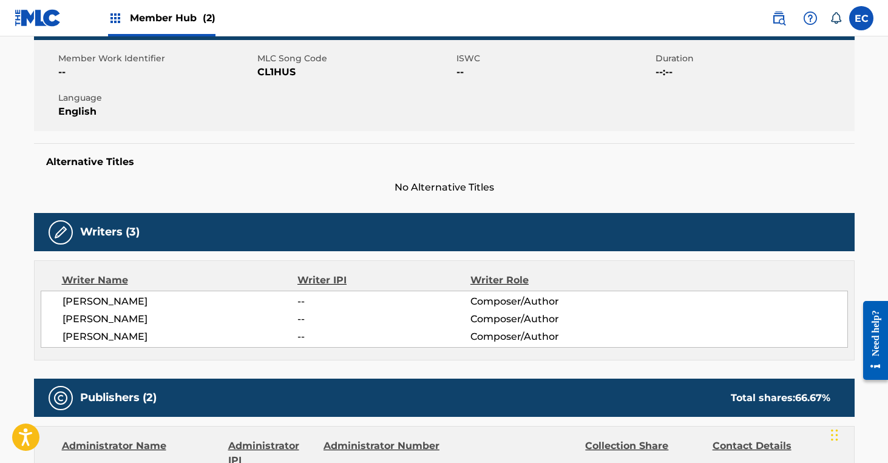
scroll to position [0, 0]
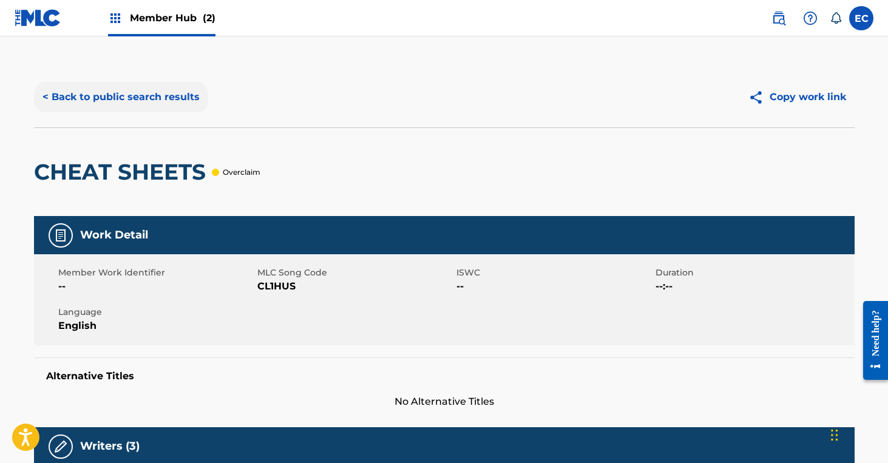
click at [152, 93] on button "< Back to public search results" at bounding box center [121, 97] width 174 height 30
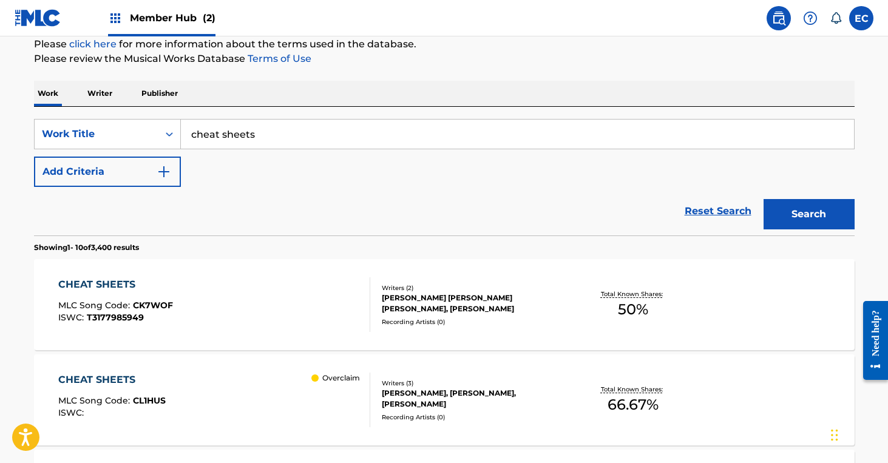
scroll to position [150, 0]
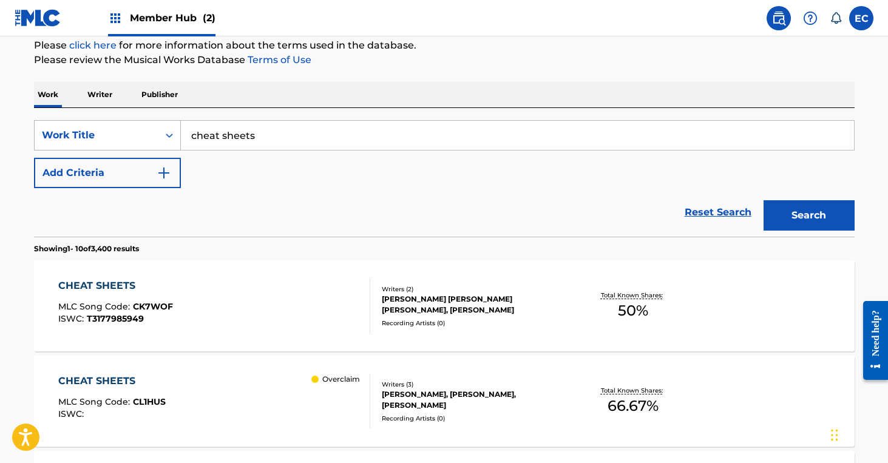
click at [115, 138] on div "Work Title" at bounding box center [96, 135] width 109 height 15
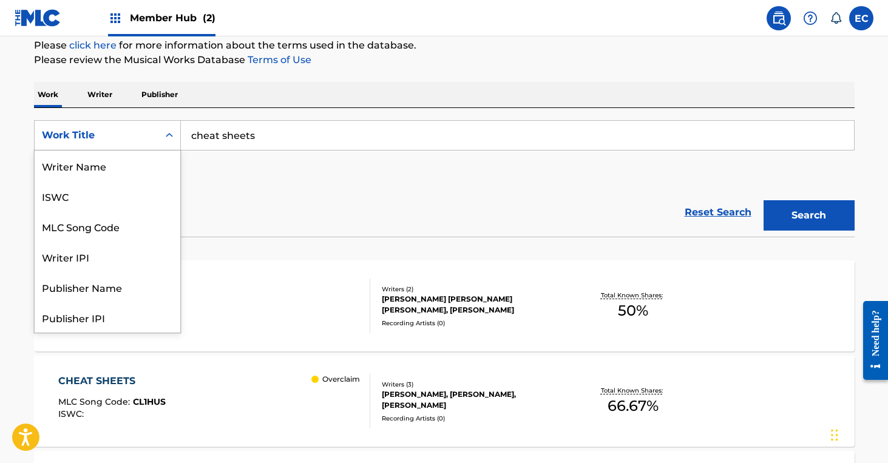
scroll to position [61, 0]
click at [116, 162] on div "MLC Song Code" at bounding box center [108, 166] width 146 height 30
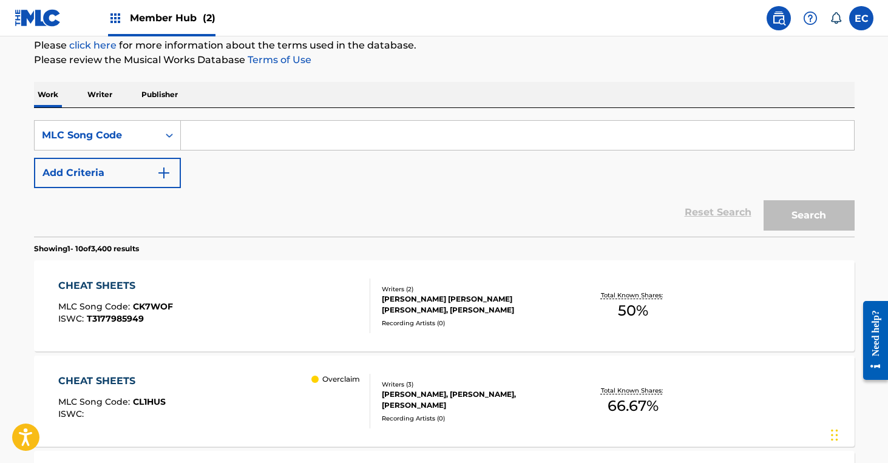
click at [220, 135] on input "Search Form" at bounding box center [517, 135] width 673 height 29
paste input "BVD3BO"
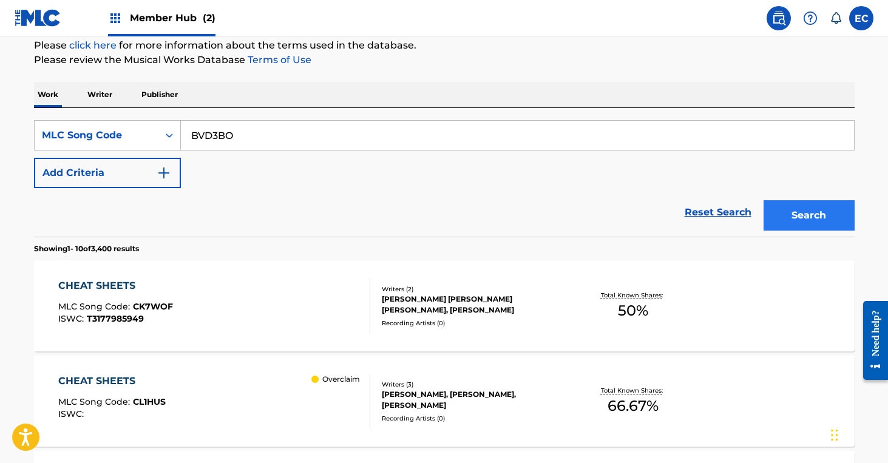
type input "BVD3BO"
click at [829, 213] on button "Search" at bounding box center [808, 215] width 91 height 30
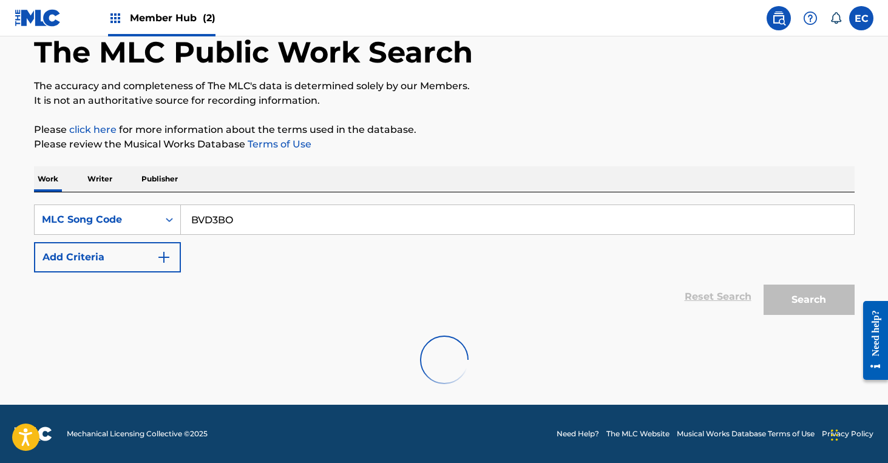
scroll to position [150, 0]
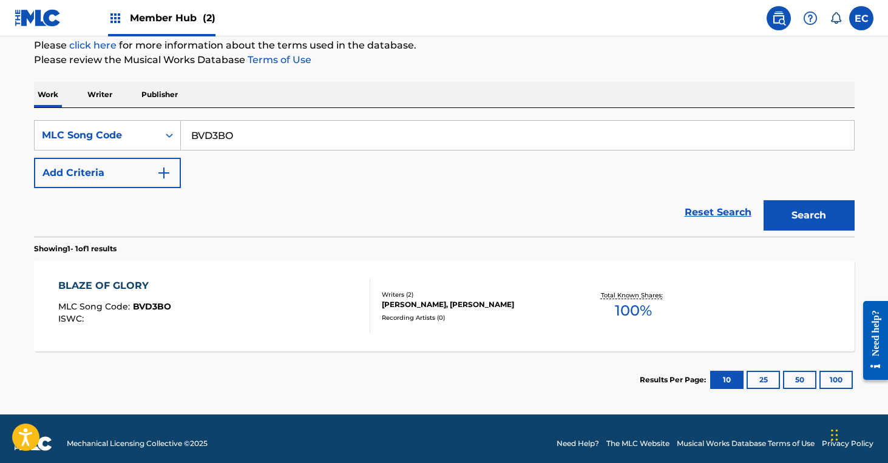
click at [107, 289] on div "BLAZE OF GLORY" at bounding box center [114, 286] width 113 height 15
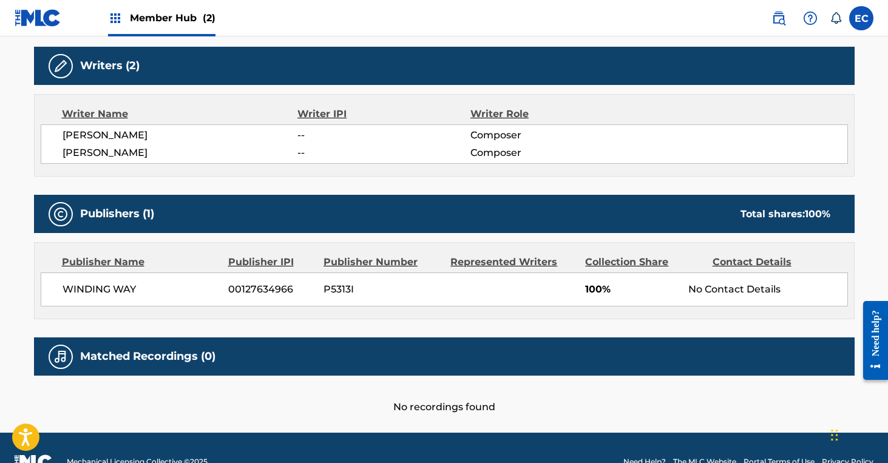
scroll to position [383, 0]
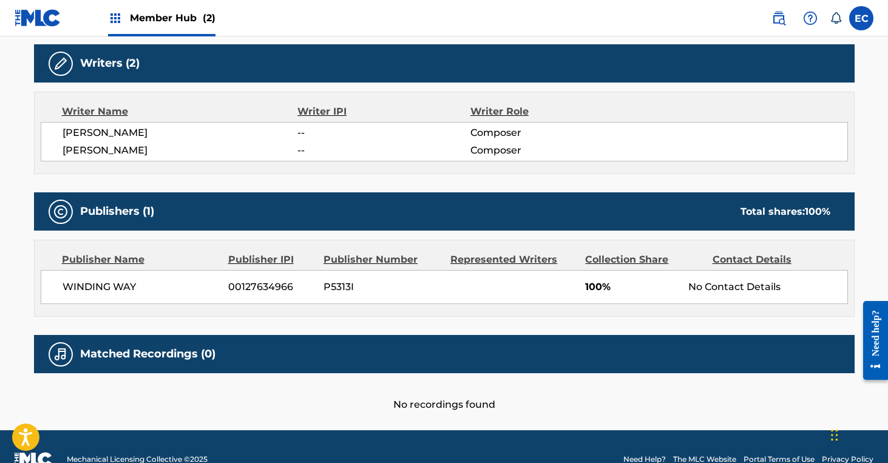
click at [460, 399] on div "No recordings found" at bounding box center [444, 392] width 821 height 39
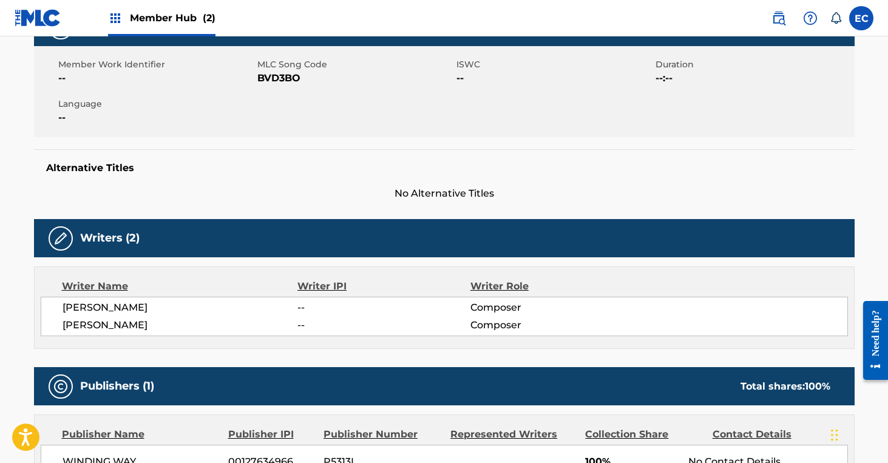
scroll to position [0, 0]
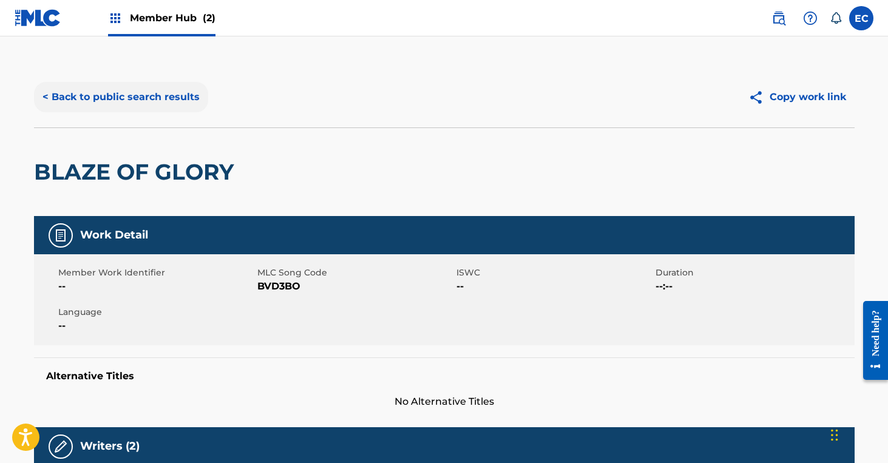
click at [126, 87] on button "< Back to public search results" at bounding box center [121, 97] width 174 height 30
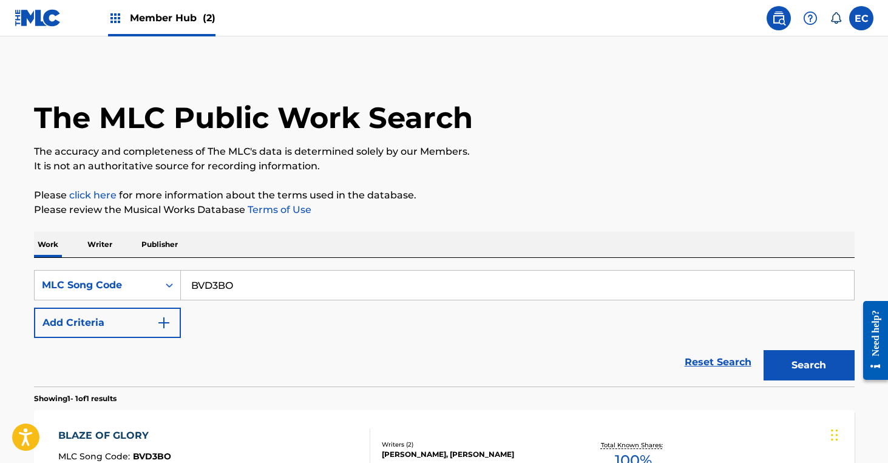
scroll to position [128, 0]
